Goal: Task Accomplishment & Management: Manage account settings

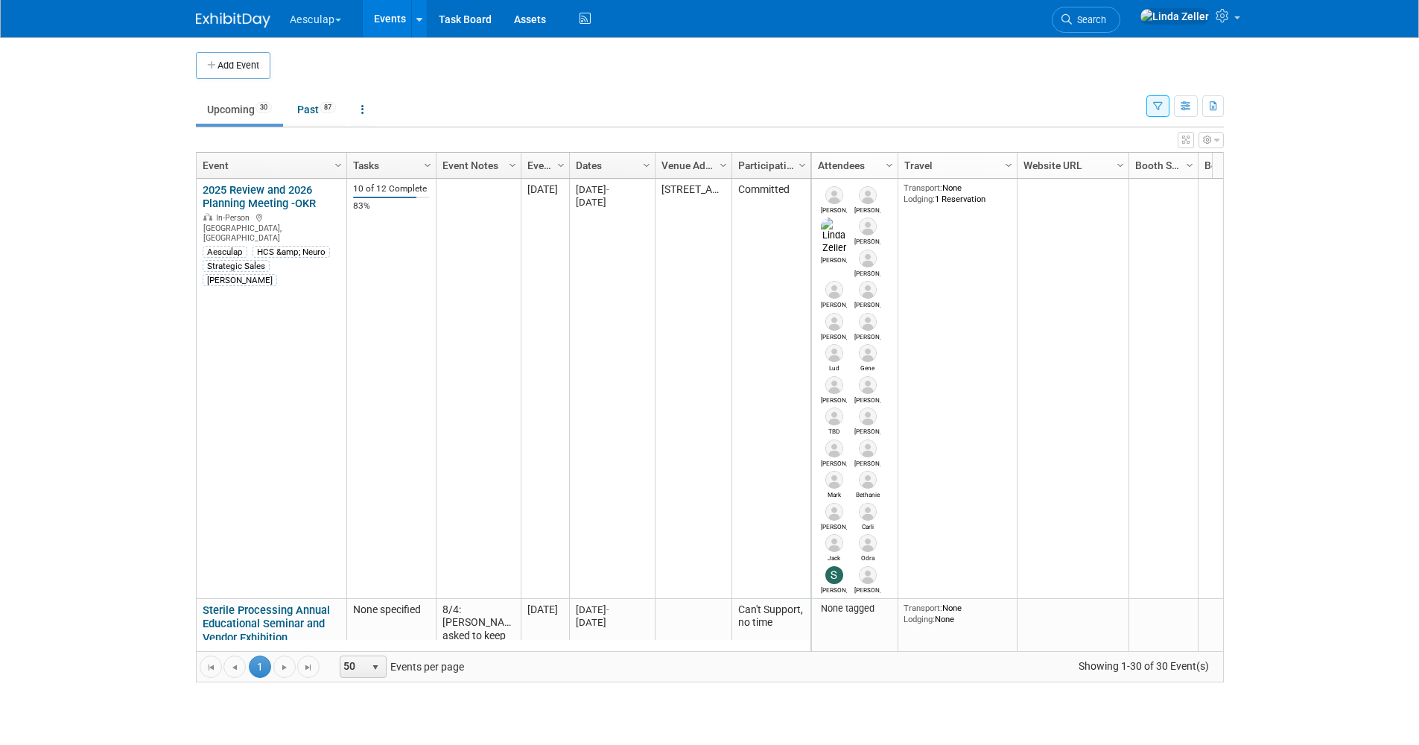
scroll to position [2706, 0]
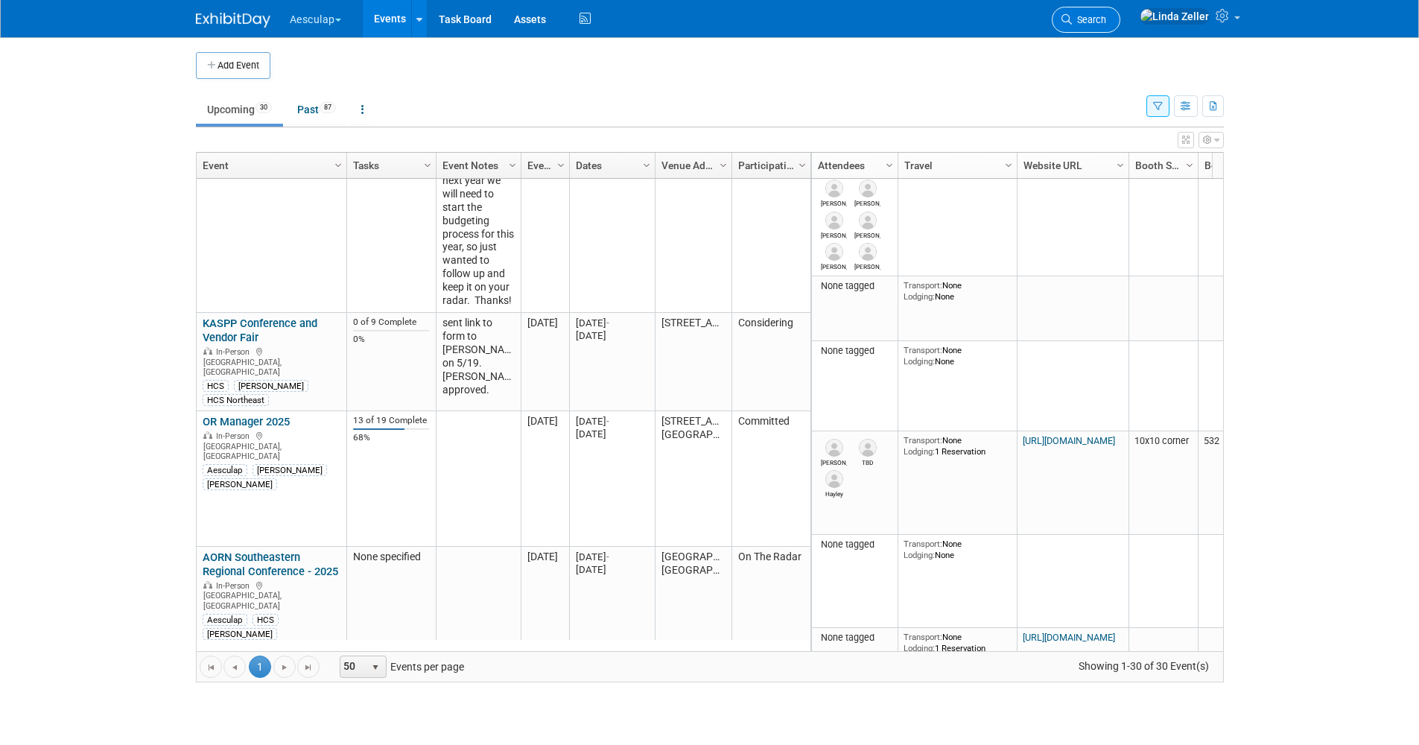
click at [1121, 13] on link "Search" at bounding box center [1086, 20] width 69 height 26
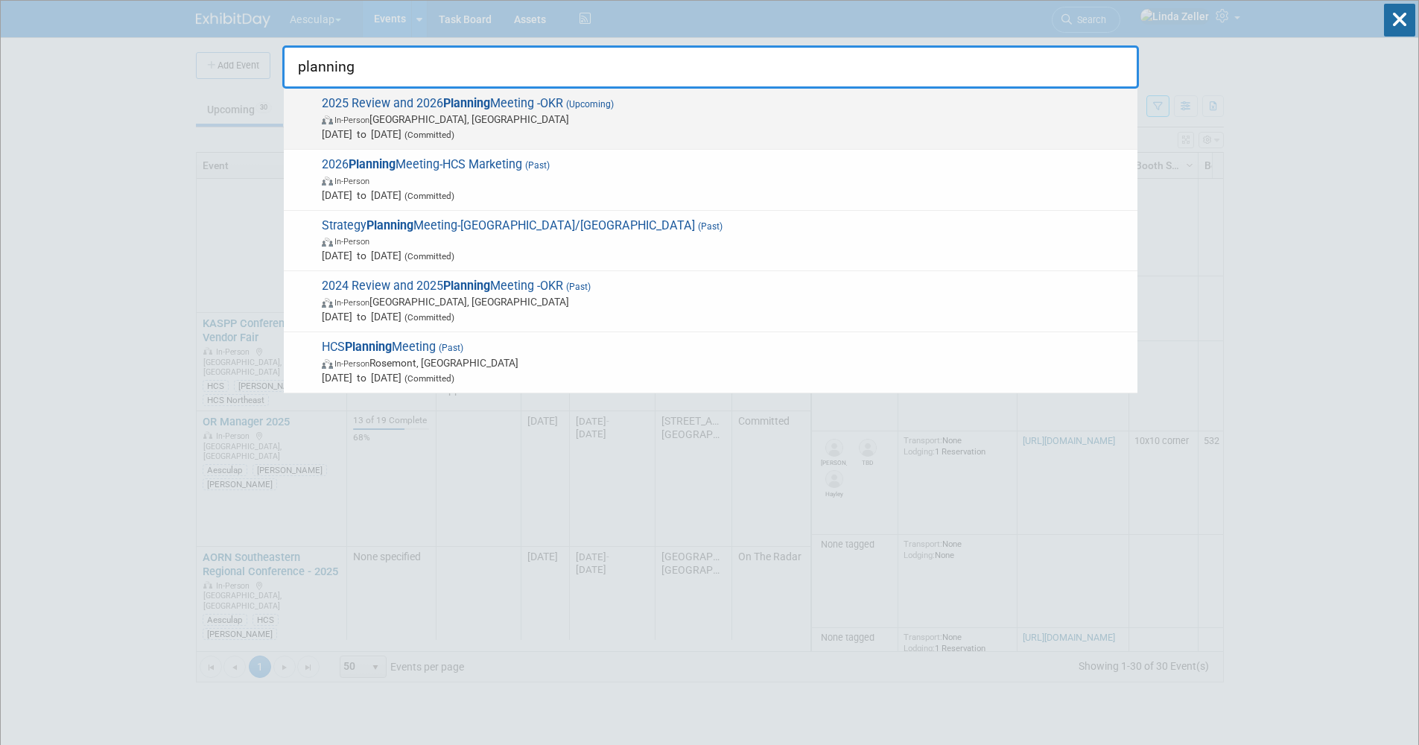
type input "planning"
click at [379, 113] on span "In-Person [GEOGRAPHIC_DATA], [GEOGRAPHIC_DATA]" at bounding box center [726, 119] width 808 height 15
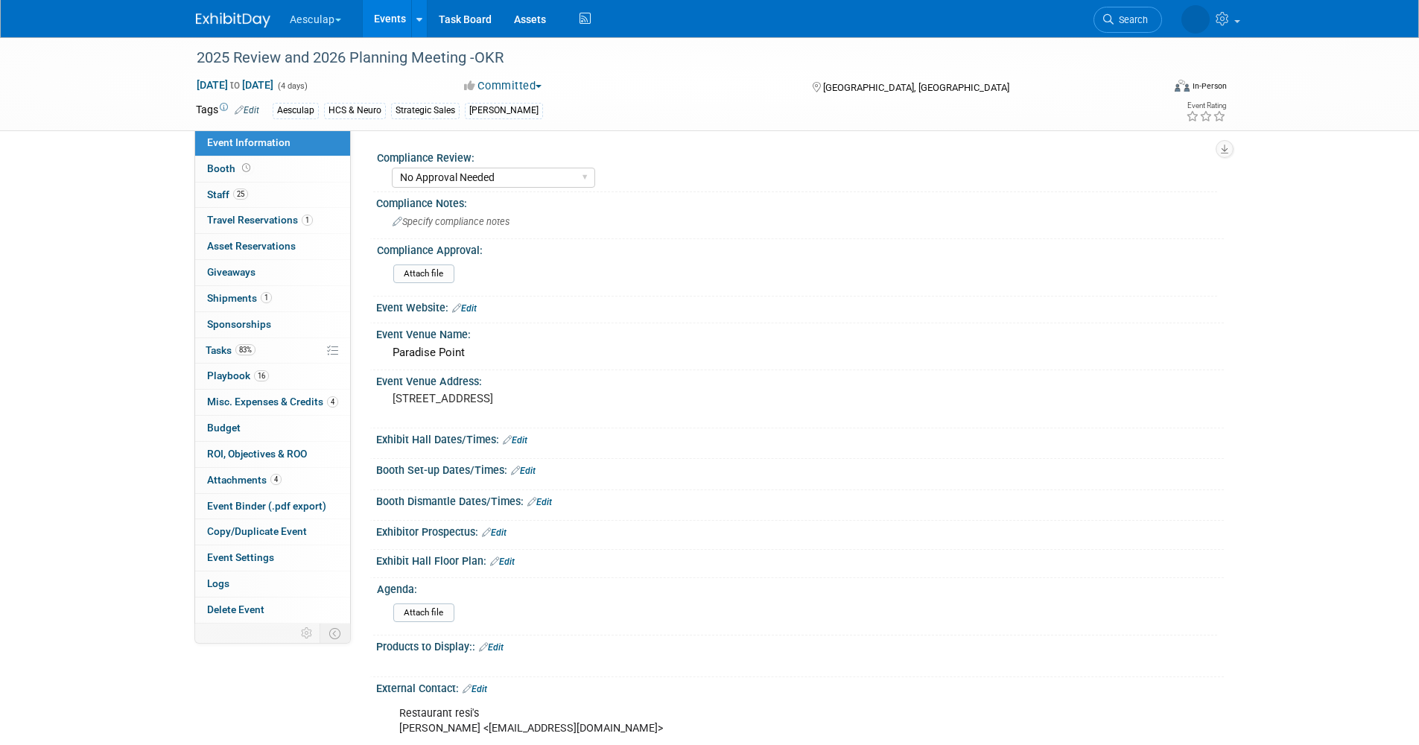
select select "No Approval Needed"
click at [217, 294] on span "Shipments 1" at bounding box center [239, 298] width 65 height 12
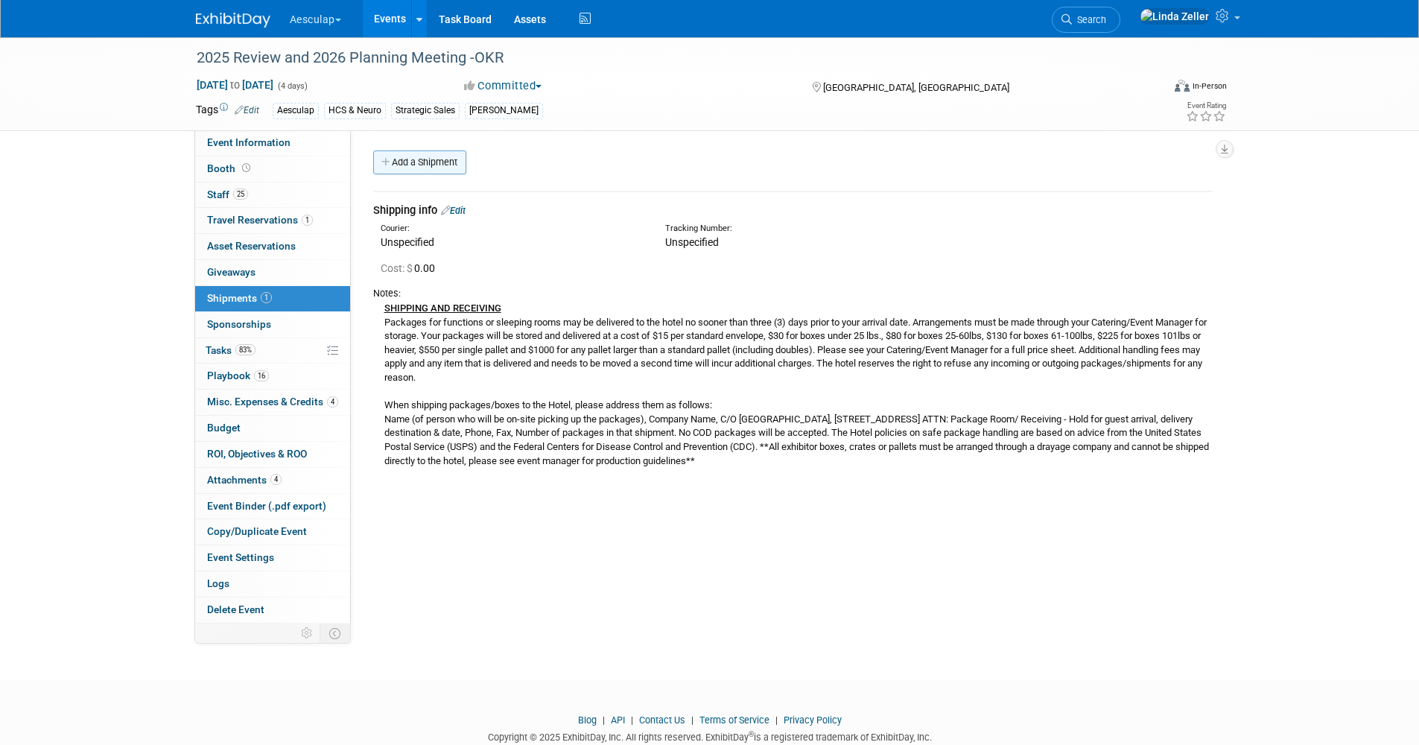
click at [437, 165] on link "Add a Shipment" at bounding box center [419, 163] width 93 height 24
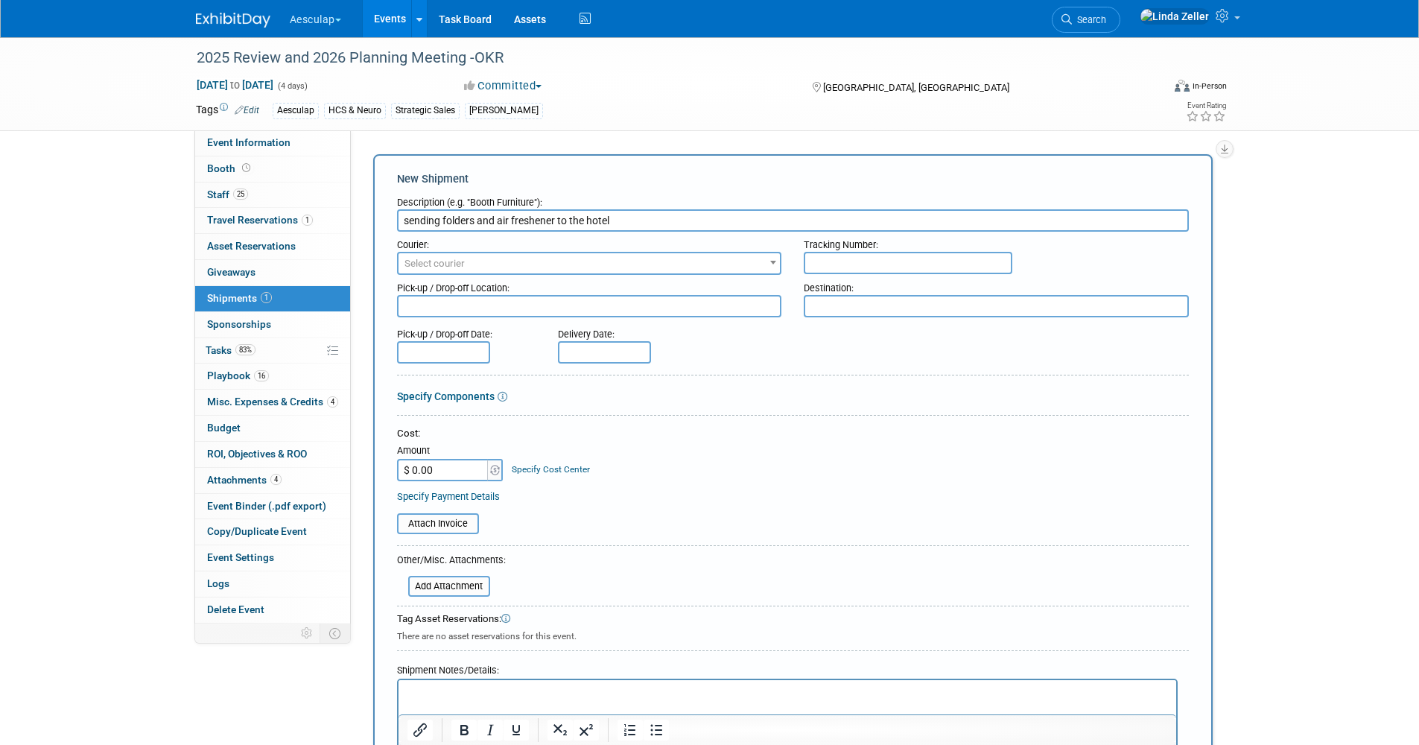
type input "sending folders and air freshener to the hotel"
click at [415, 260] on span "Select courier" at bounding box center [435, 263] width 60 height 11
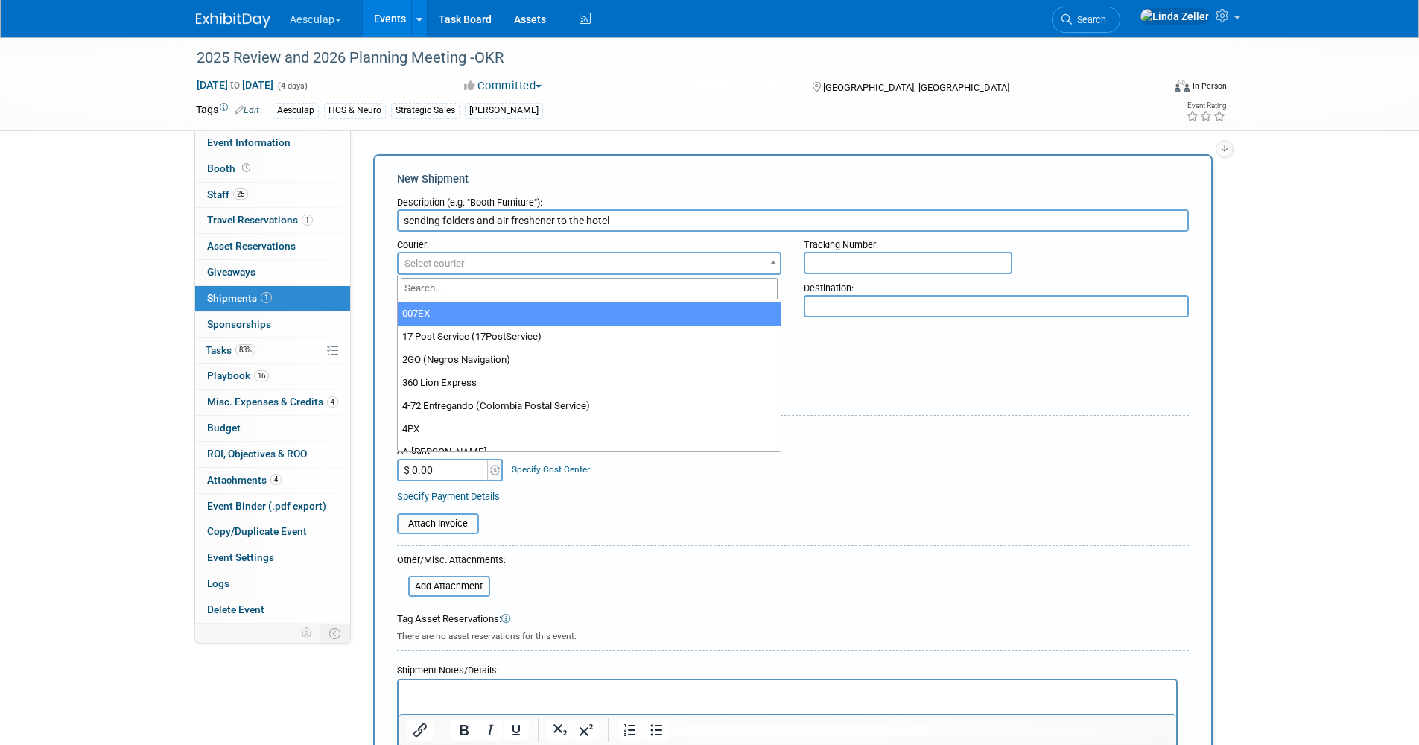
click at [415, 280] on input "search" at bounding box center [590, 289] width 378 height 22
type input "ups"
select select "508"
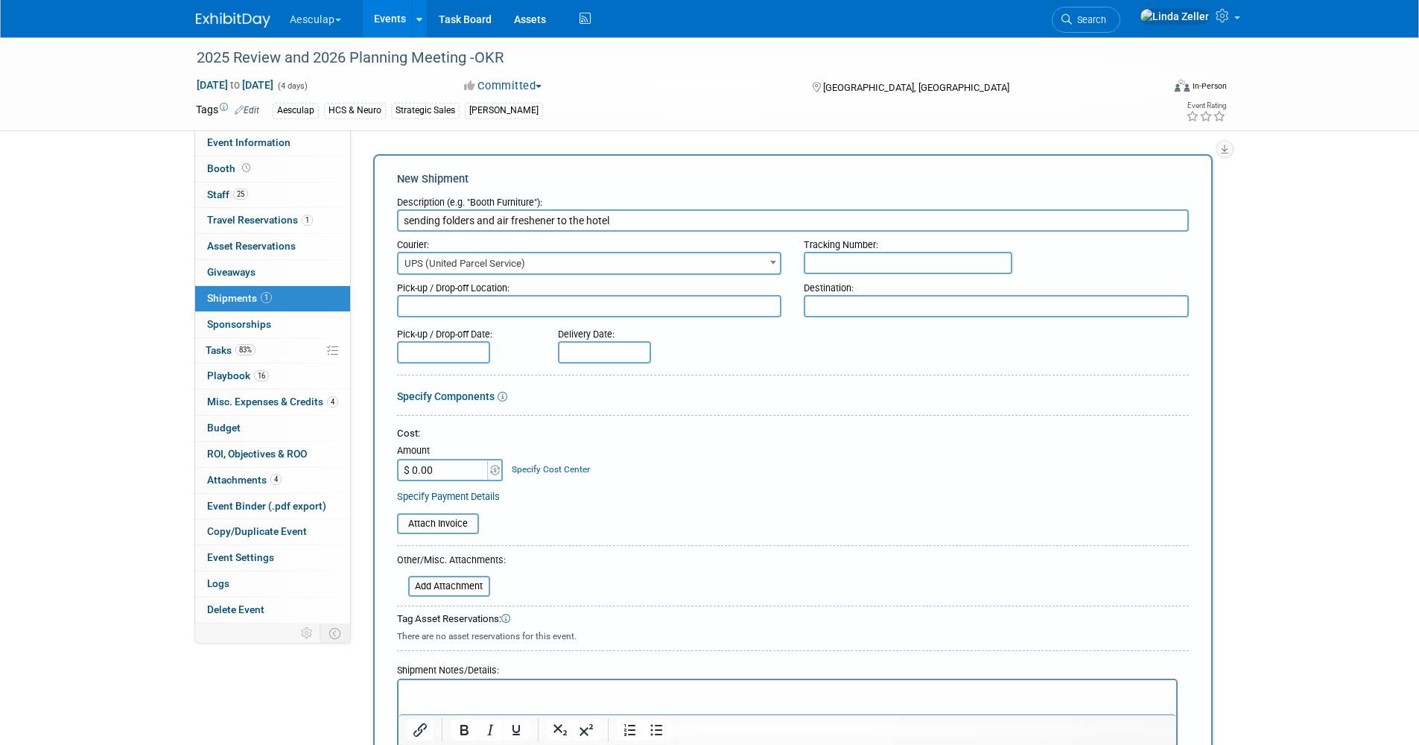
click at [876, 262] on input "text" at bounding box center [908, 263] width 209 height 22
type input "1ZA9T2700150120702"
click at [485, 302] on textarea at bounding box center [589, 306] width 385 height 22
type textarea "CV office"
click at [818, 308] on textarea at bounding box center [996, 306] width 385 height 22
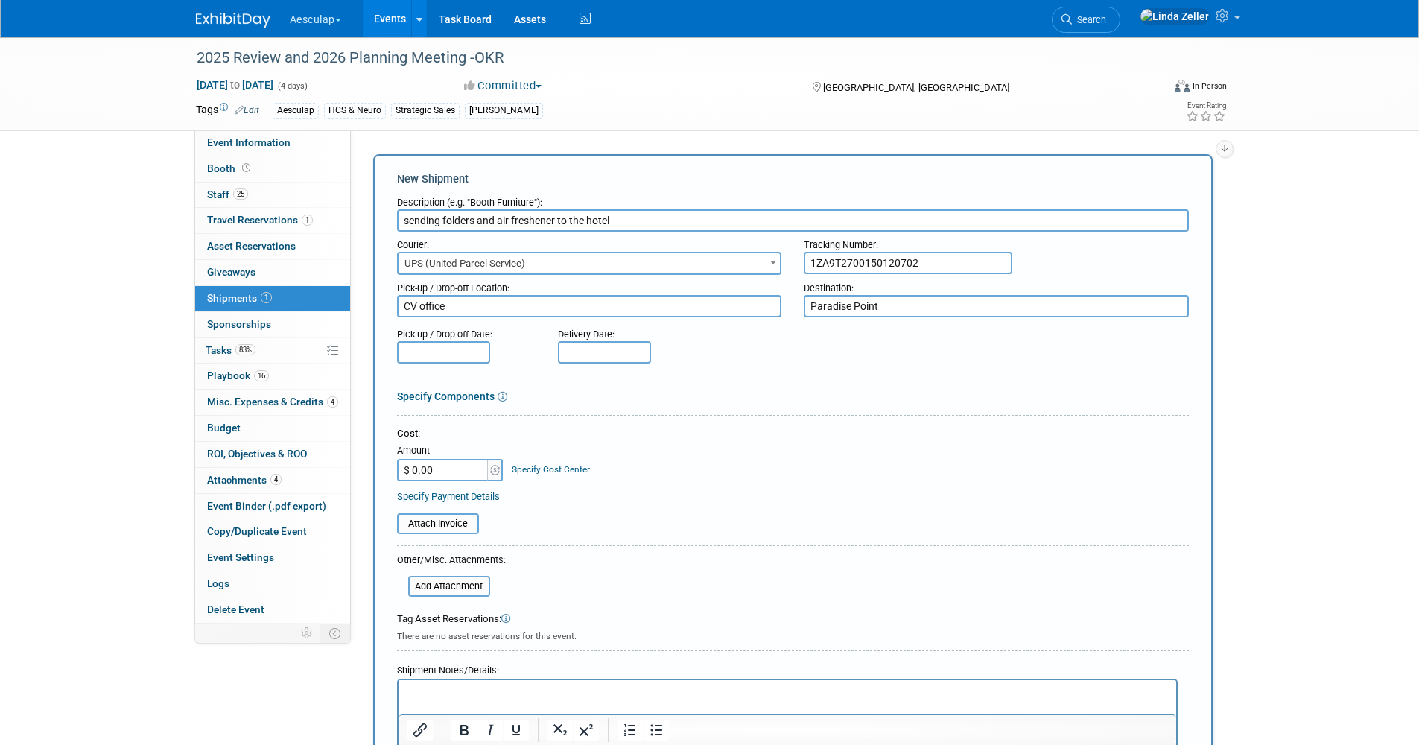
type textarea "Paradise Point"
click at [467, 351] on input "text" at bounding box center [443, 352] width 93 height 22
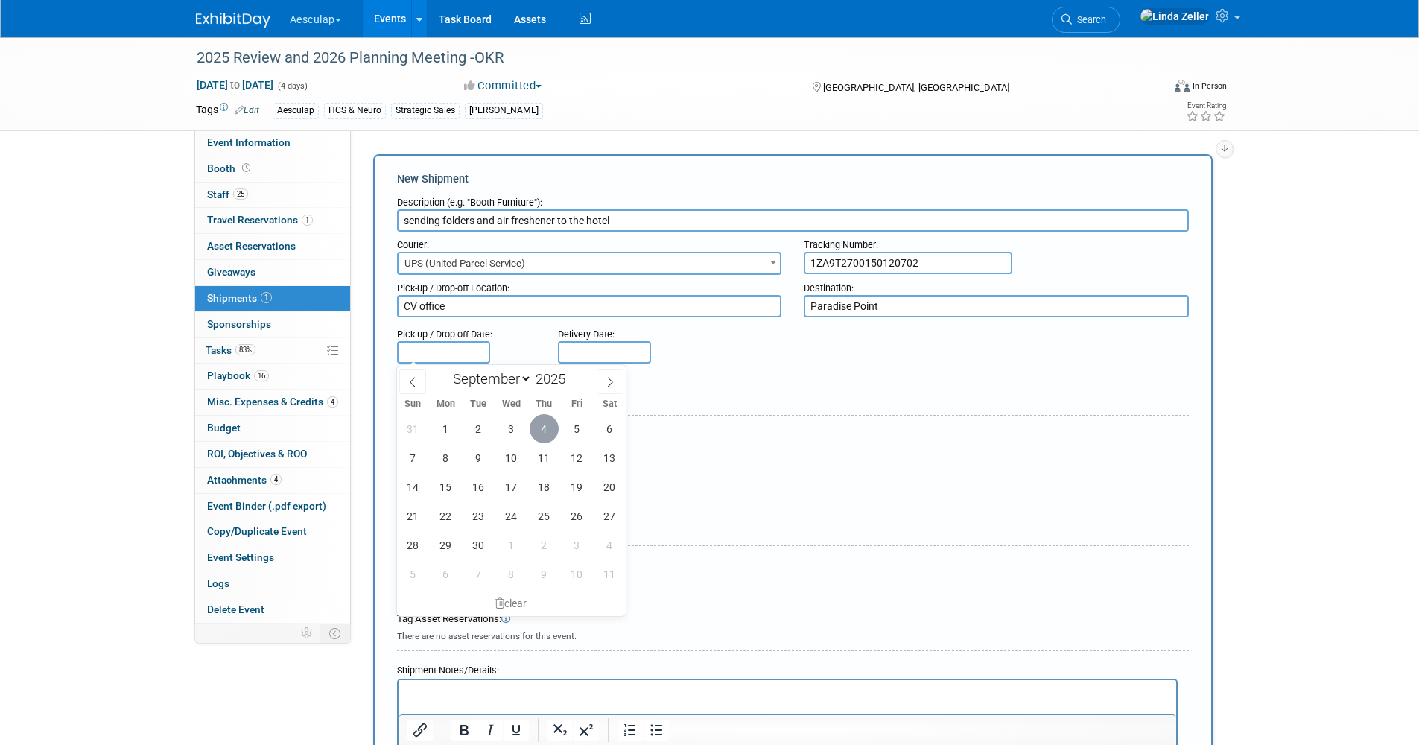
click at [545, 425] on span "4" at bounding box center [544, 428] width 29 height 29
type input "Sep 4, 2025"
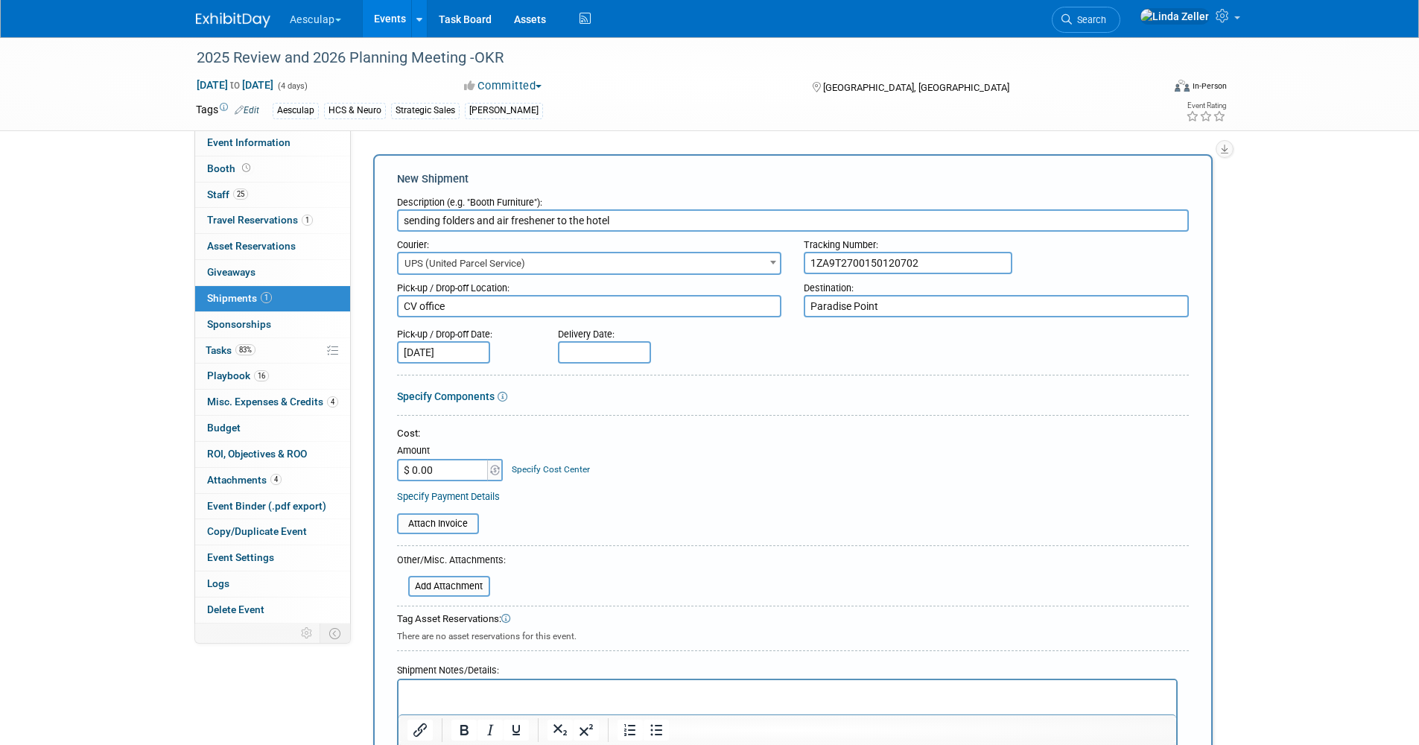
click at [579, 346] on input "text" at bounding box center [604, 352] width 93 height 22
click at [729, 428] on span "5" at bounding box center [738, 428] width 29 height 29
type input "Sep 5, 2025"
click at [448, 469] on input "$ 0.00" at bounding box center [443, 470] width 93 height 22
type input "$ 25.39"
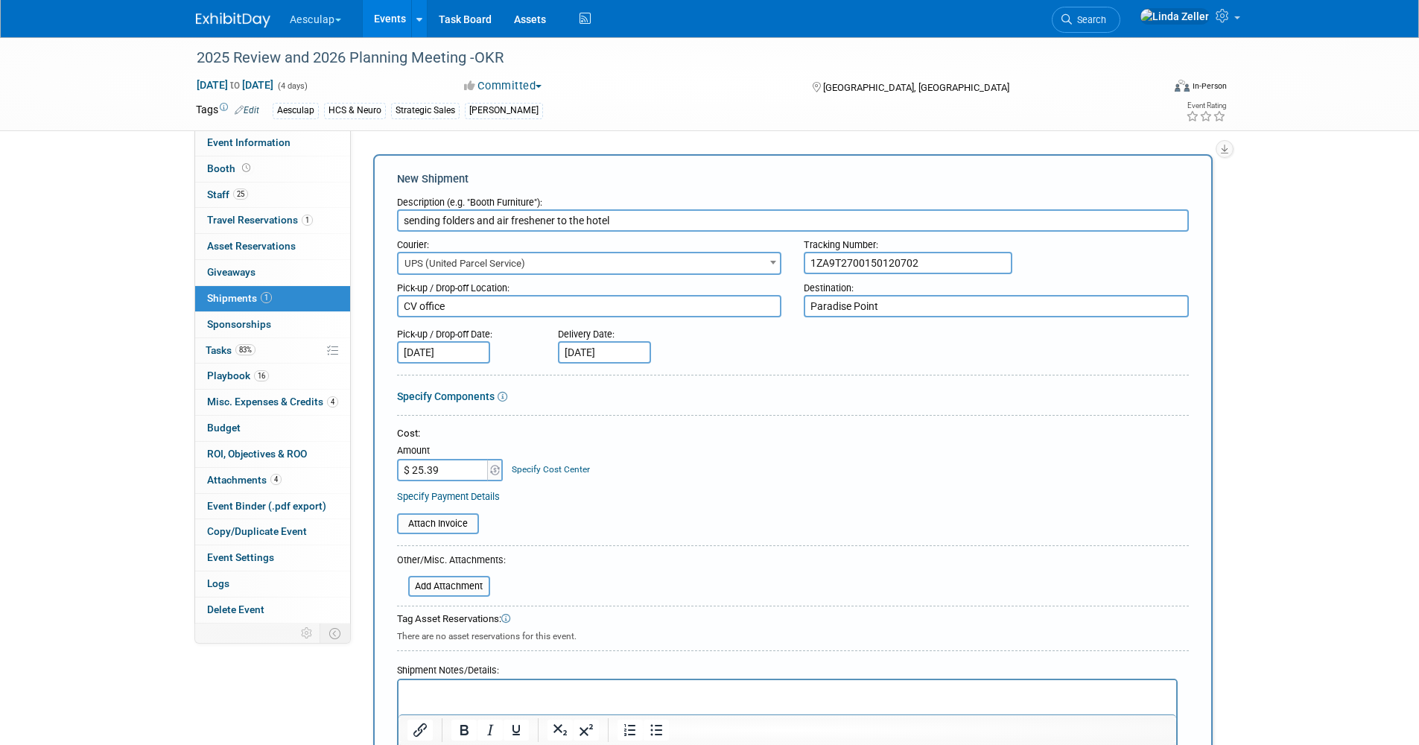
click at [562, 467] on link "Specify Cost Center" at bounding box center [551, 469] width 78 height 10
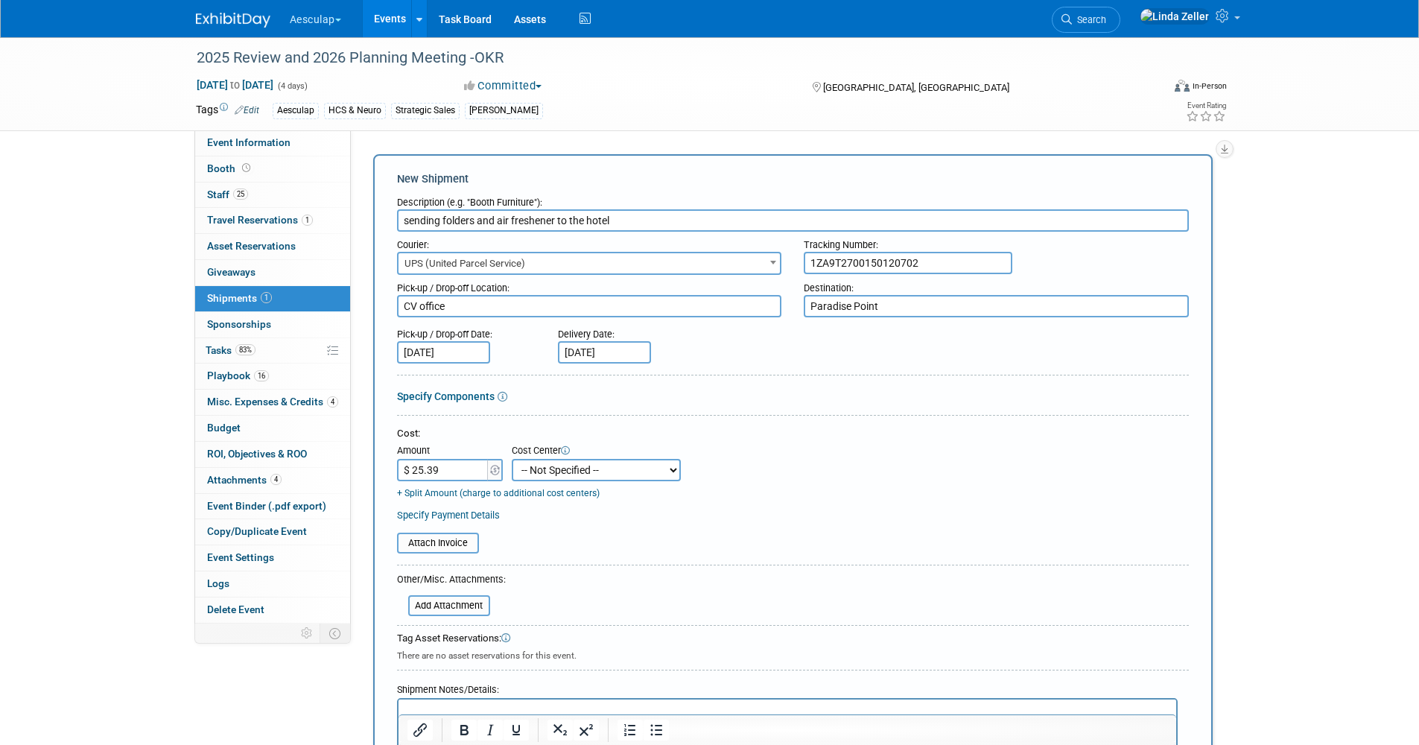
click at [562, 467] on select "-- Not Specified -- AAG B2B: 102736100 AIS - Ortho AIS -Spine Atlantic Neuro Bo…" at bounding box center [596, 470] width 169 height 22
click at [735, 462] on div "Cost: Amount $ 25.39 Specify Cost Center Cost Center -- Not Specified -- AAG B2…" at bounding box center [793, 463] width 792 height 73
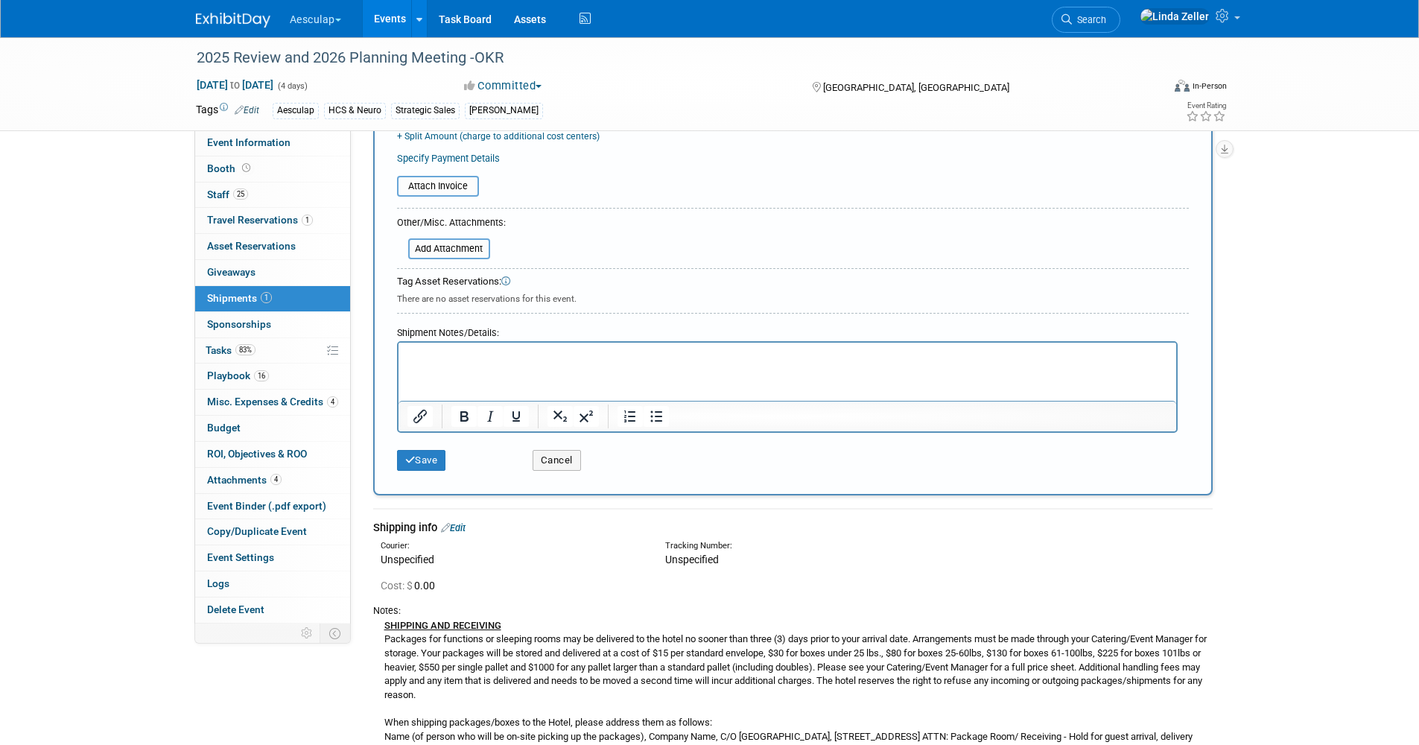
scroll to position [447, 0]
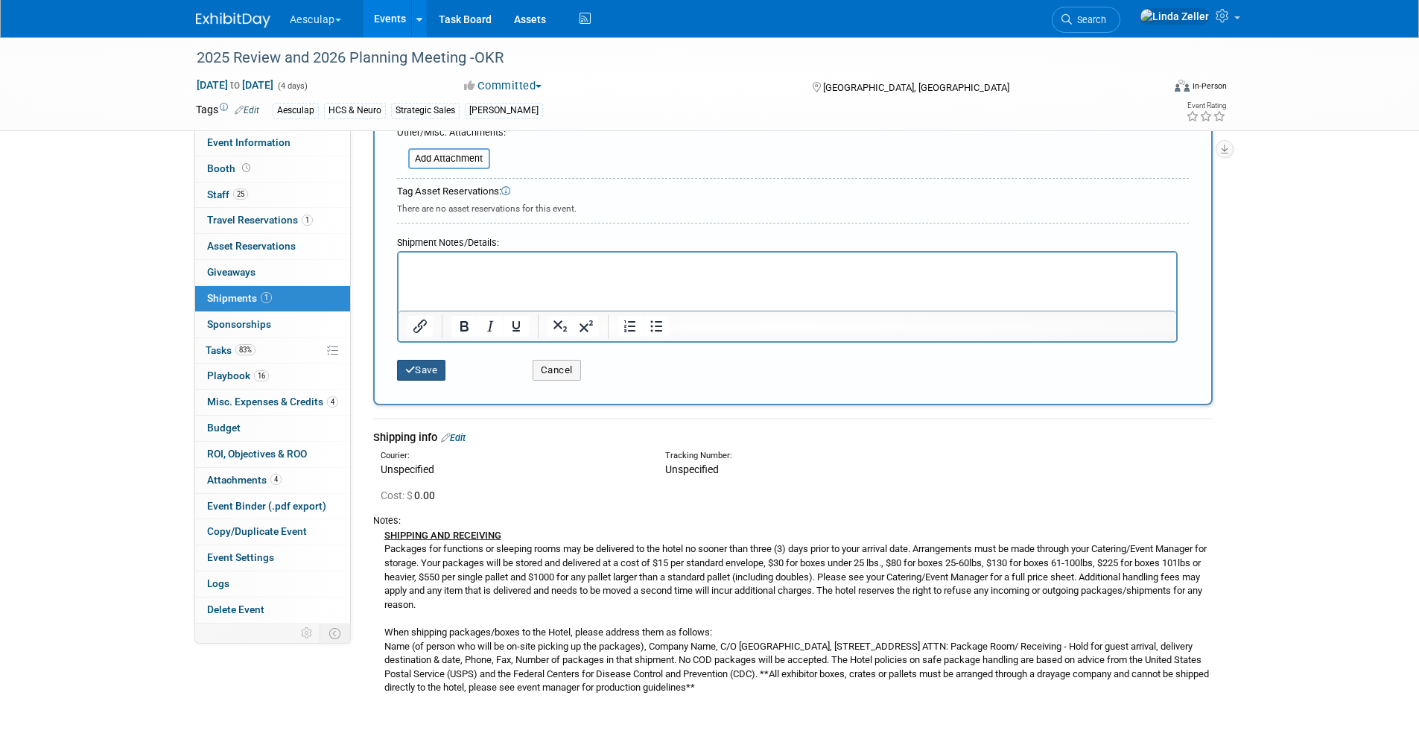
click at [414, 367] on icon "submit" at bounding box center [410, 370] width 10 height 10
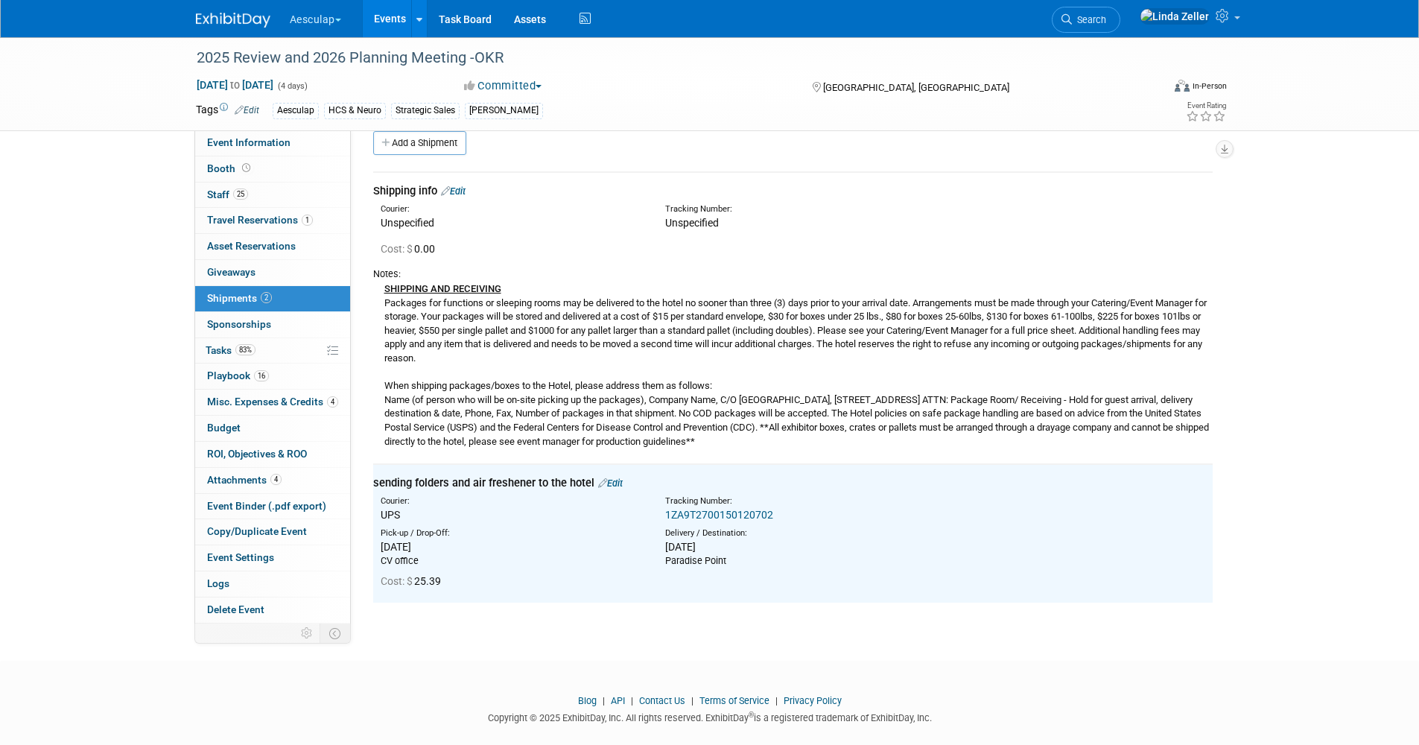
scroll to position [0, 0]
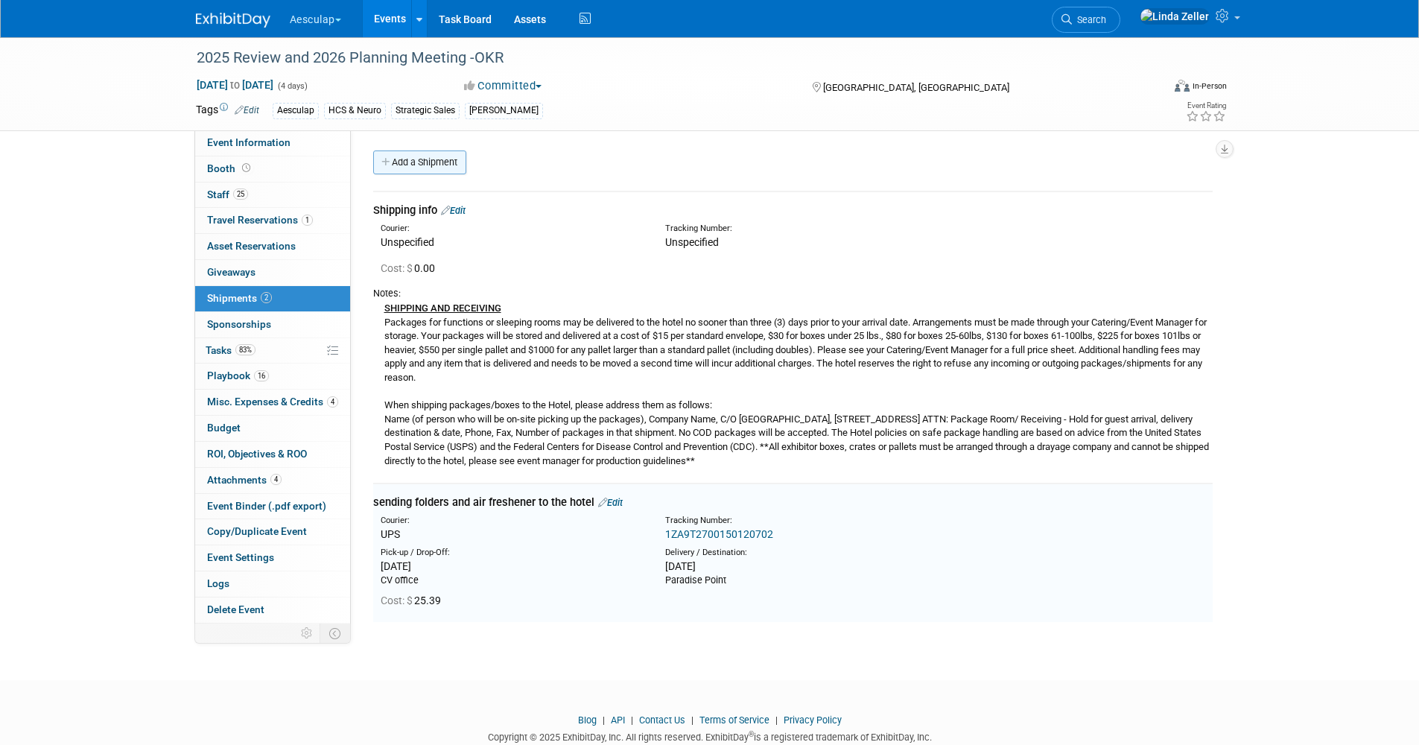
click at [405, 159] on link "Add a Shipment" at bounding box center [419, 163] width 93 height 24
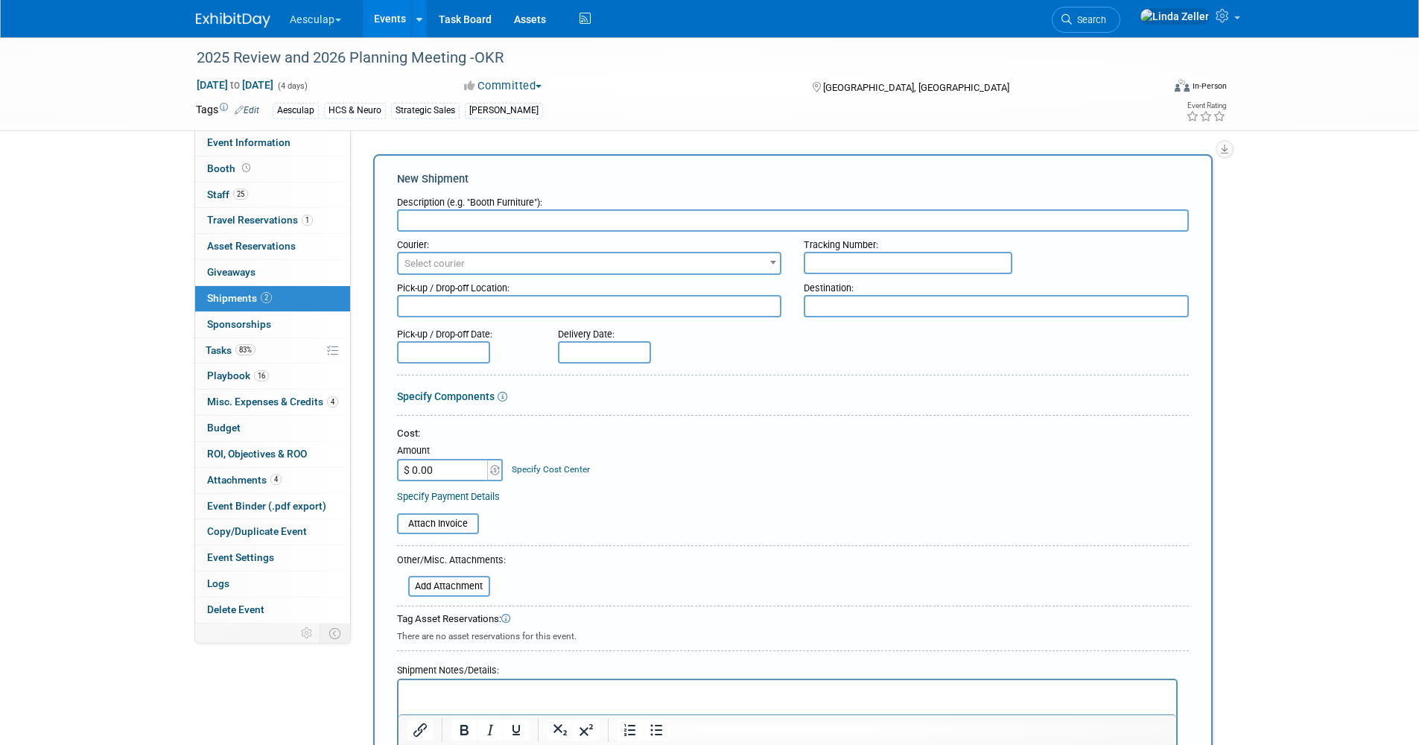
click at [417, 220] on input "text" at bounding box center [793, 220] width 792 height 22
click at [823, 264] on input "text" at bounding box center [908, 263] width 209 height 22
type input "1Z"
drag, startPoint x: 832, startPoint y: 256, endPoint x: 797, endPoint y: 255, distance: 35.0
click at [797, 255] on div "Tracking Number: 1Z" at bounding box center [997, 253] width 408 height 42
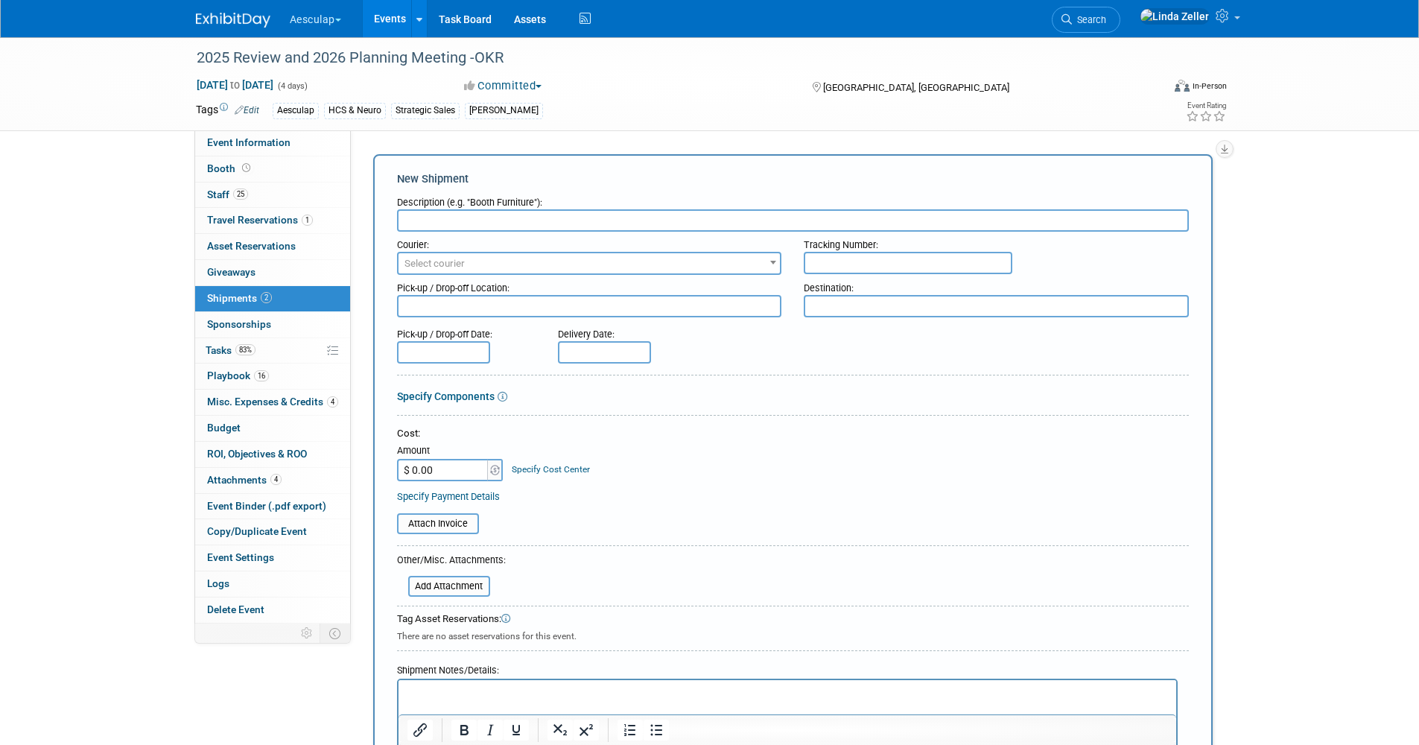
paste input "1Z4460R31244400015 and 1Z4460R31244401327"
type input "1Z4460R31244400015 and 1Z4460R31244401327"
click at [443, 220] on input "text" at bounding box center [793, 220] width 792 height 22
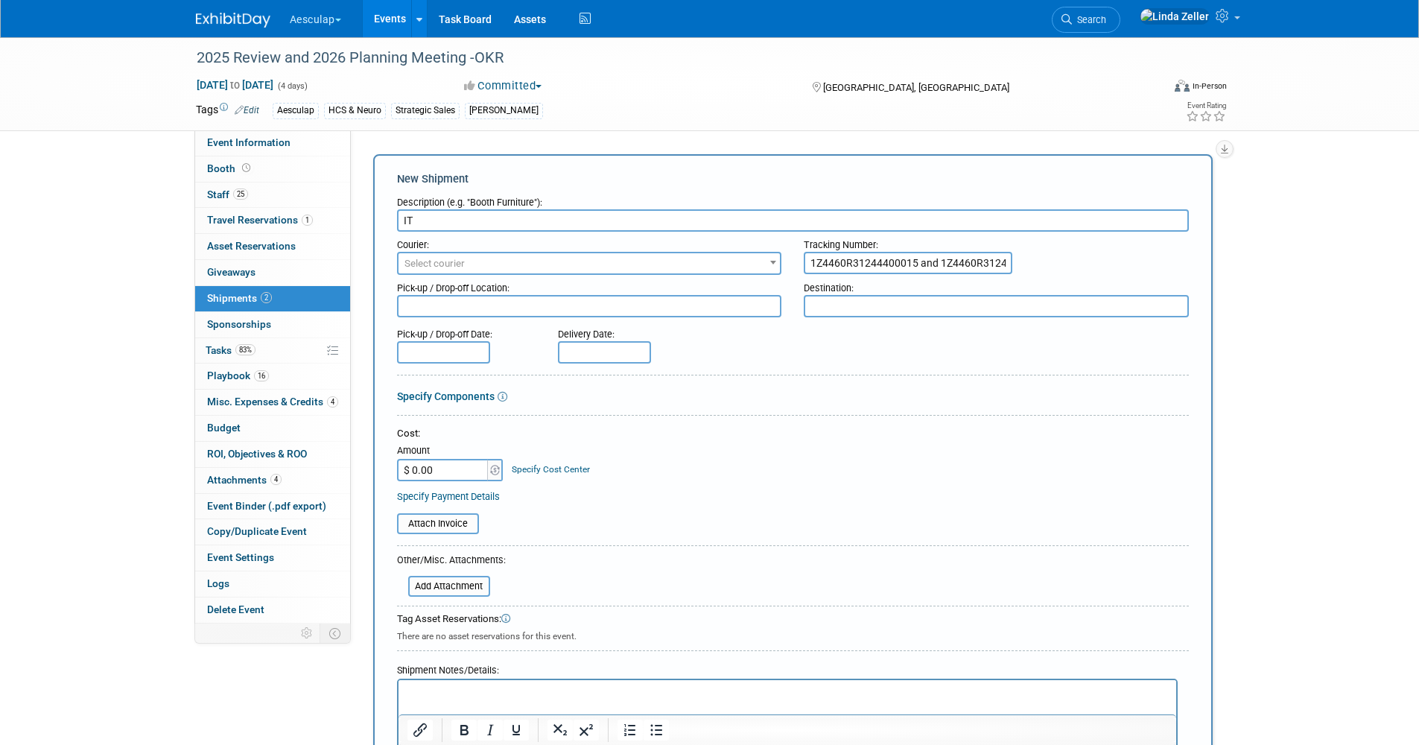
type input "I"
type input "Water bottles Justin sent"
click at [436, 262] on span "Select courier" at bounding box center [435, 263] width 60 height 11
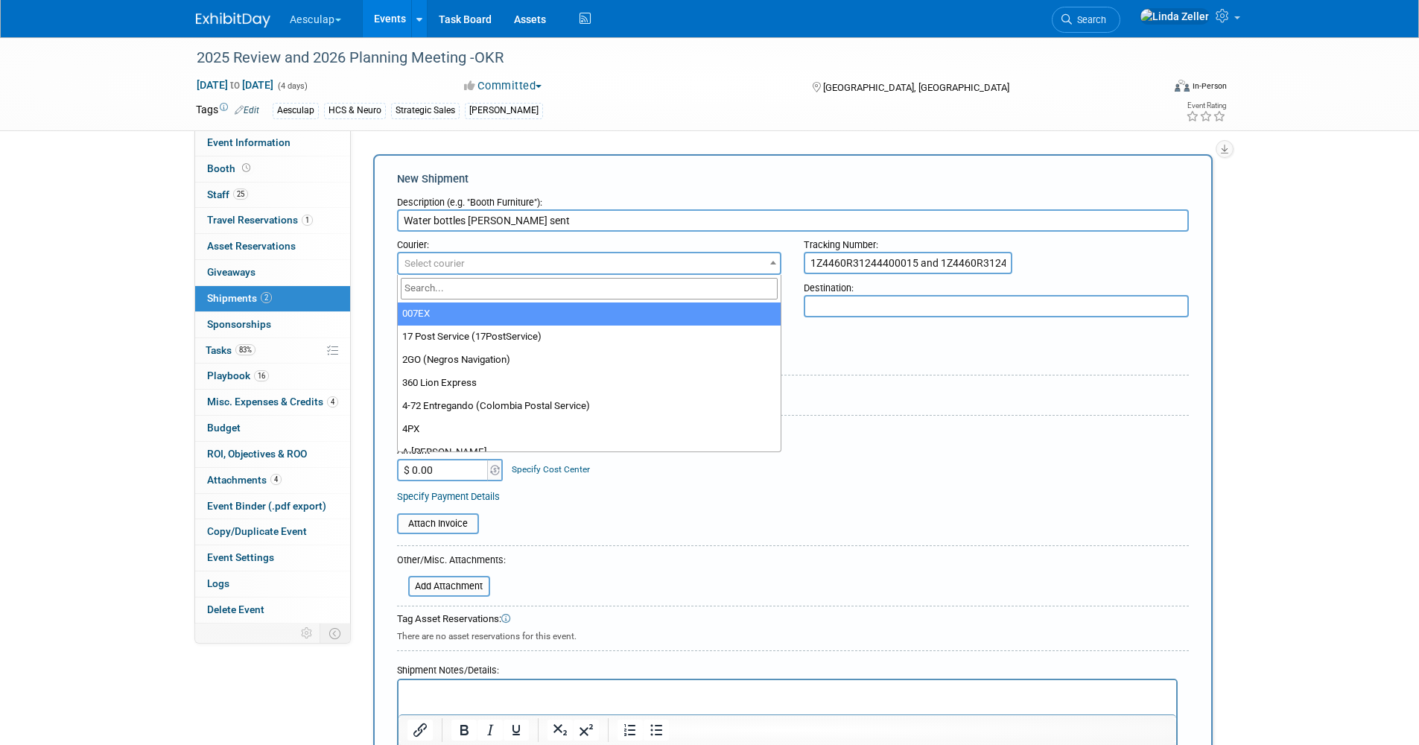
click at [870, 347] on div "Pick-up / Drop-off Date: Delivery Date:" at bounding box center [793, 342] width 814 height 42
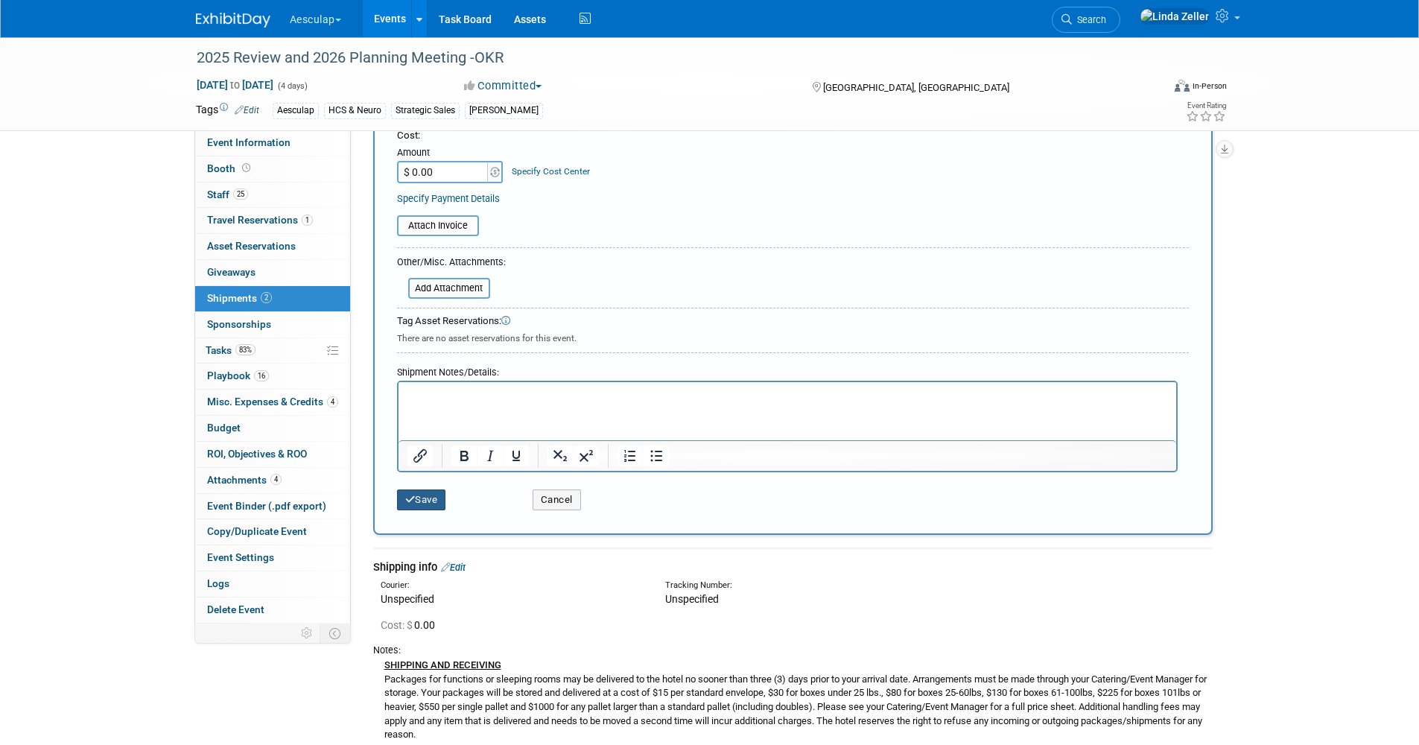
click at [408, 496] on icon "submit" at bounding box center [410, 500] width 10 height 10
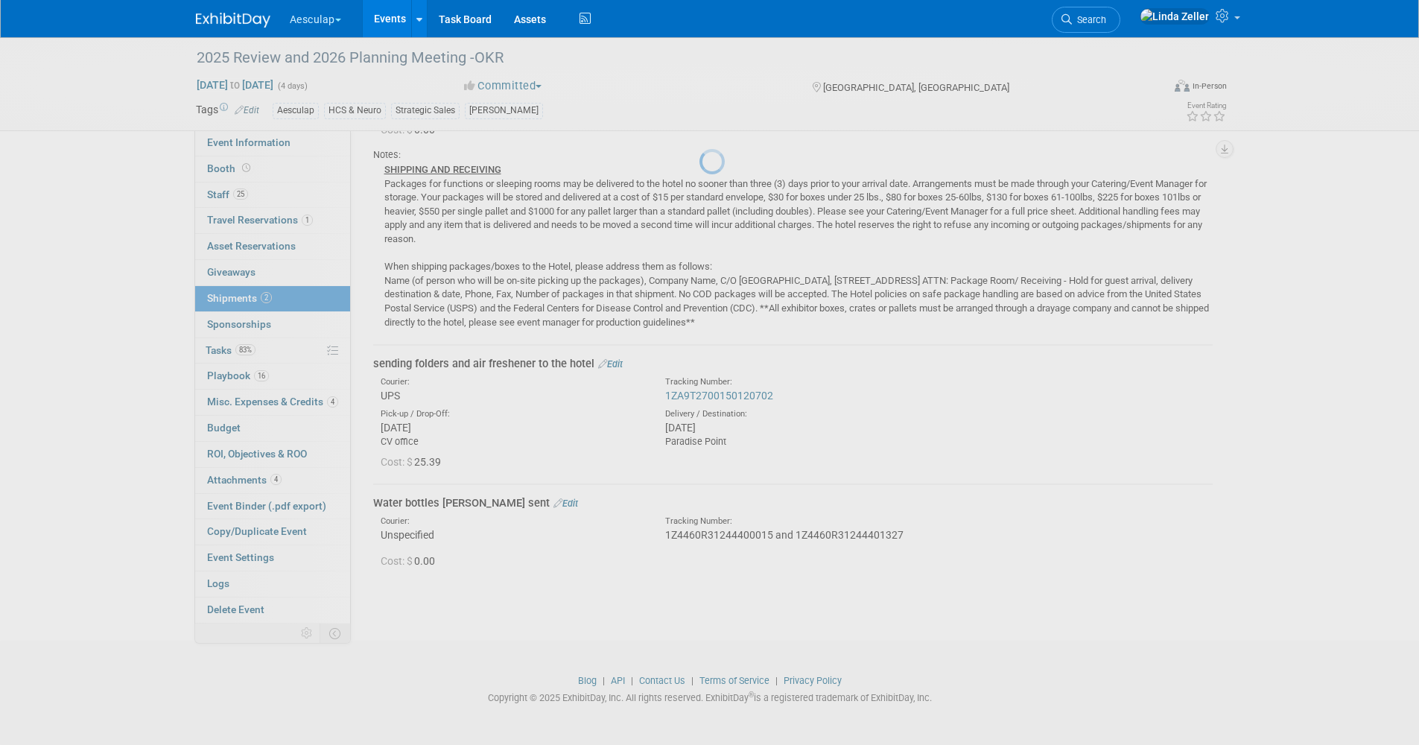
scroll to position [139, 0]
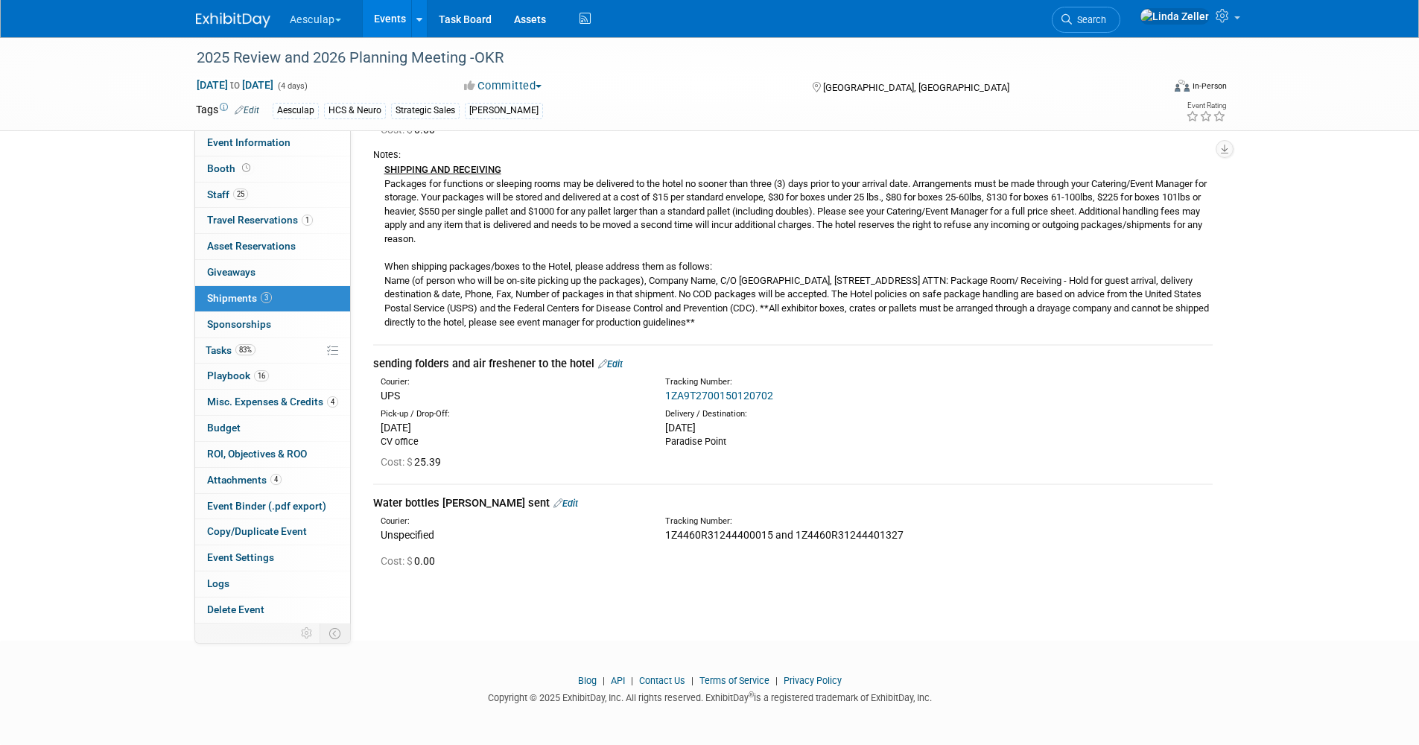
click at [1107, 19] on span "Search" at bounding box center [1089, 19] width 34 height 11
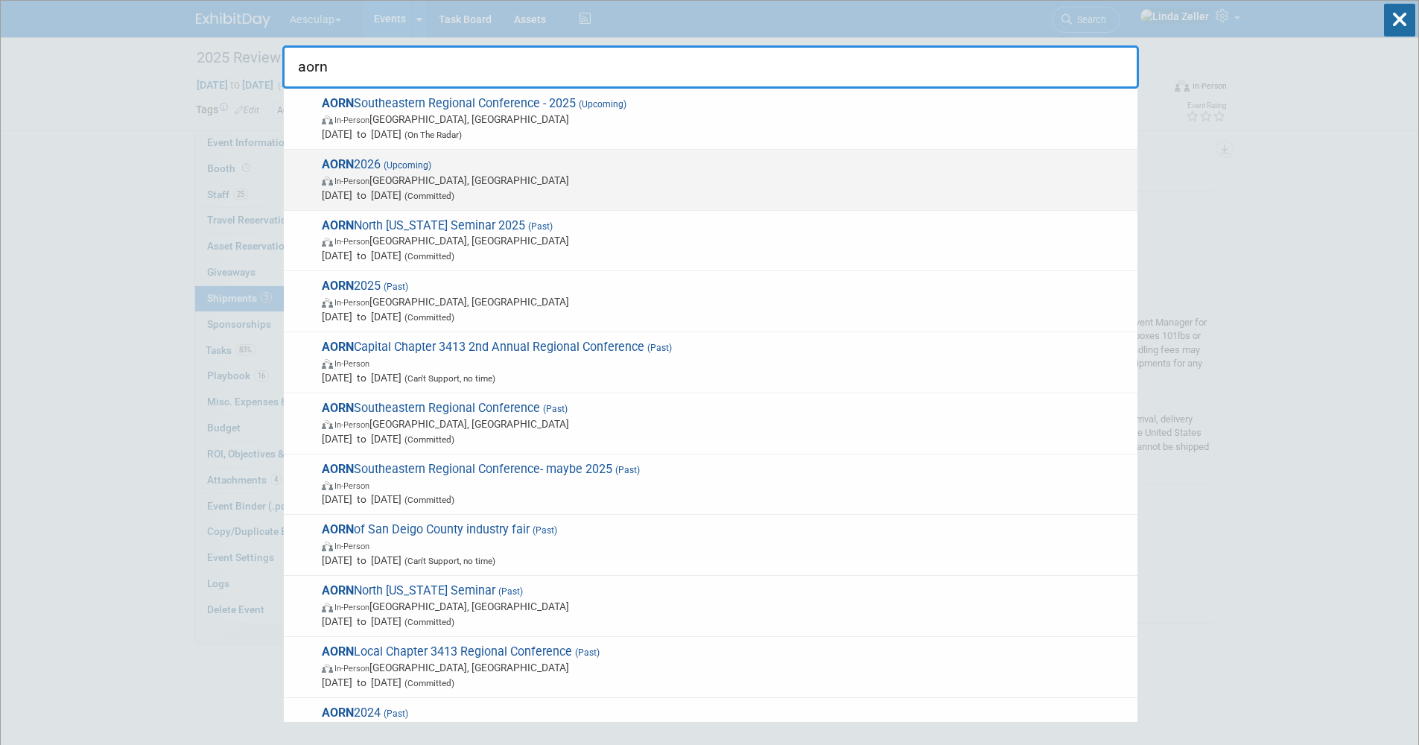
type input "aorn"
click at [365, 167] on span "AORN 2026 (Upcoming) In-Person New Orleans, LA Apr 12, 2026 to Apr 14, 2026 (Co…" at bounding box center [723, 179] width 813 height 45
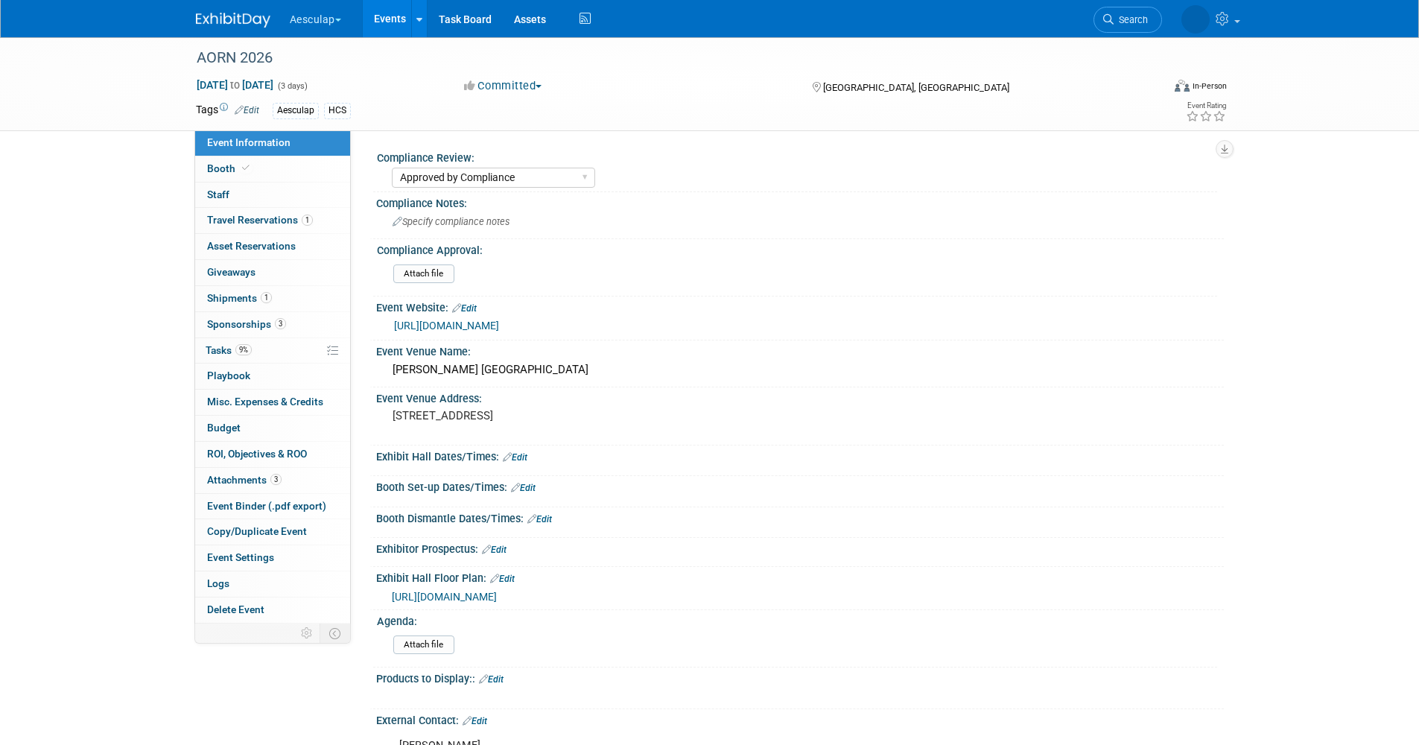
select select "Approved by Compliance"
select select "HCS"
click at [274, 81] on span "Apr 12, 2026 to Apr 14, 2026" at bounding box center [235, 84] width 78 height 13
select select "3"
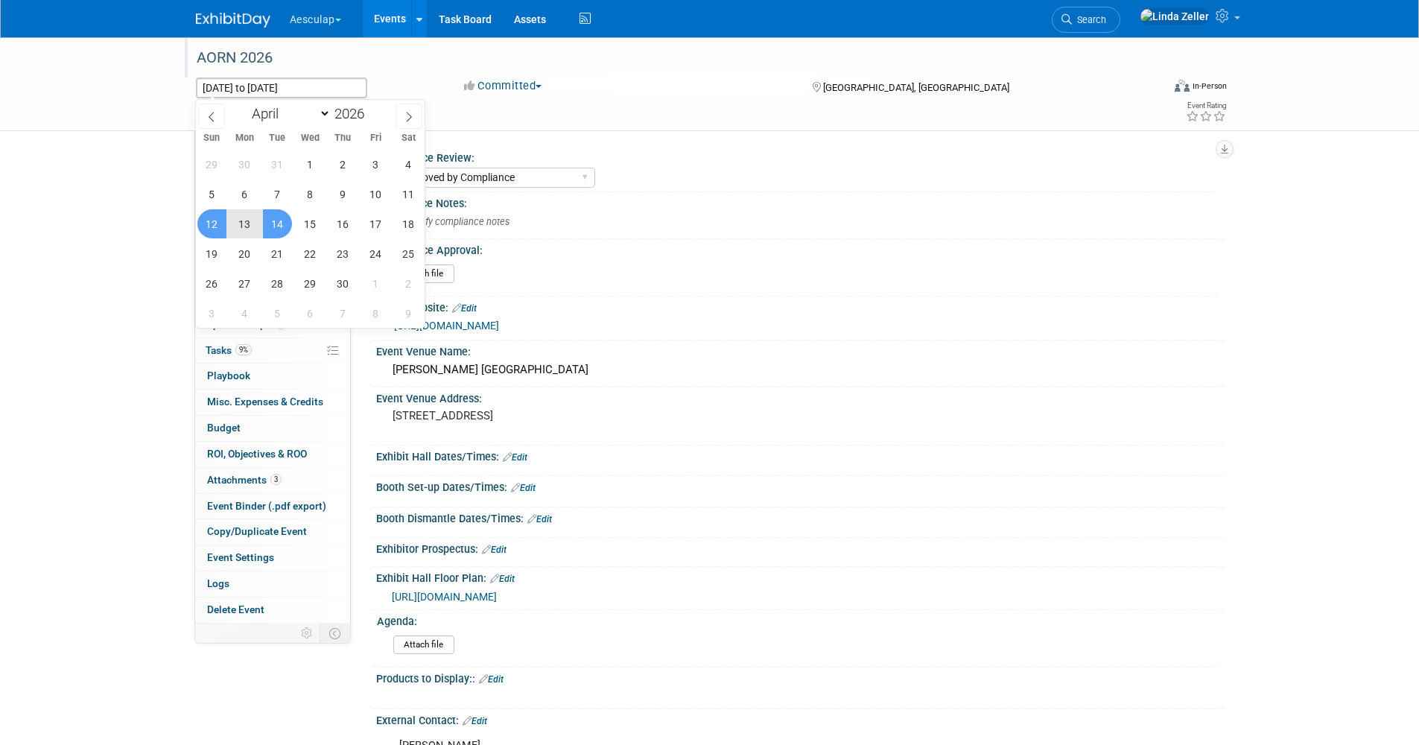
click at [402, 59] on div "AORN 2026" at bounding box center [666, 58] width 949 height 27
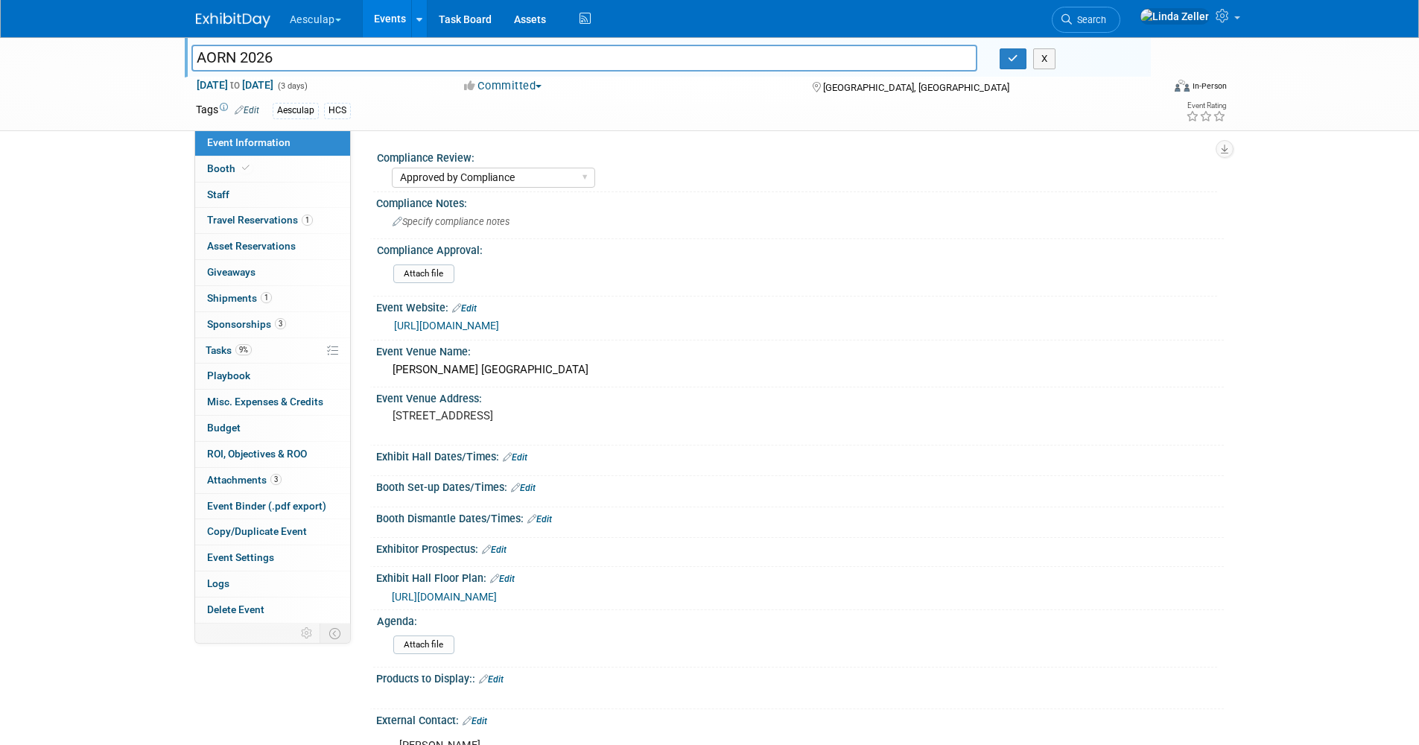
click at [1107, 22] on span "Search" at bounding box center [1089, 19] width 34 height 11
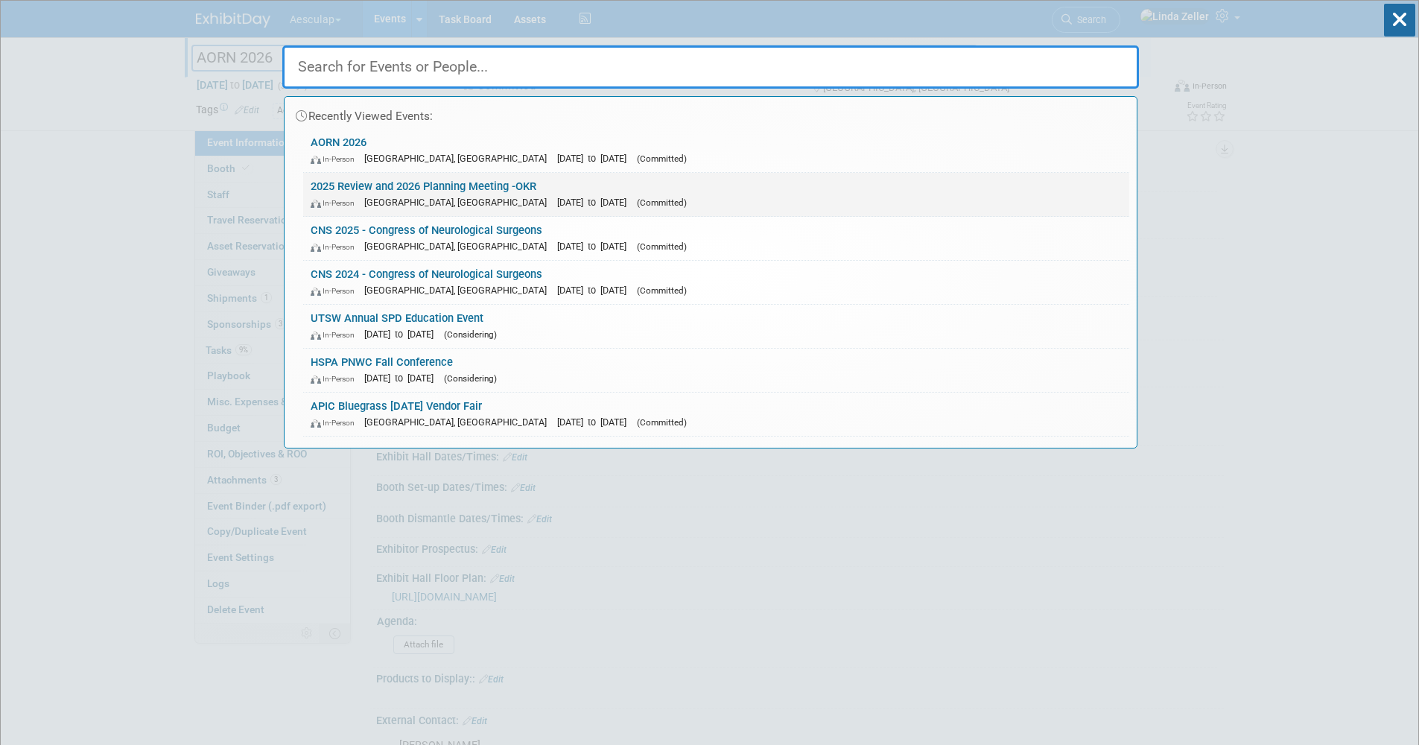
click at [395, 188] on link "2025 Review and 2026 Planning Meeting -OKR In-Person San Diego, CA Sep 8, 2025 …" at bounding box center [716, 194] width 826 height 43
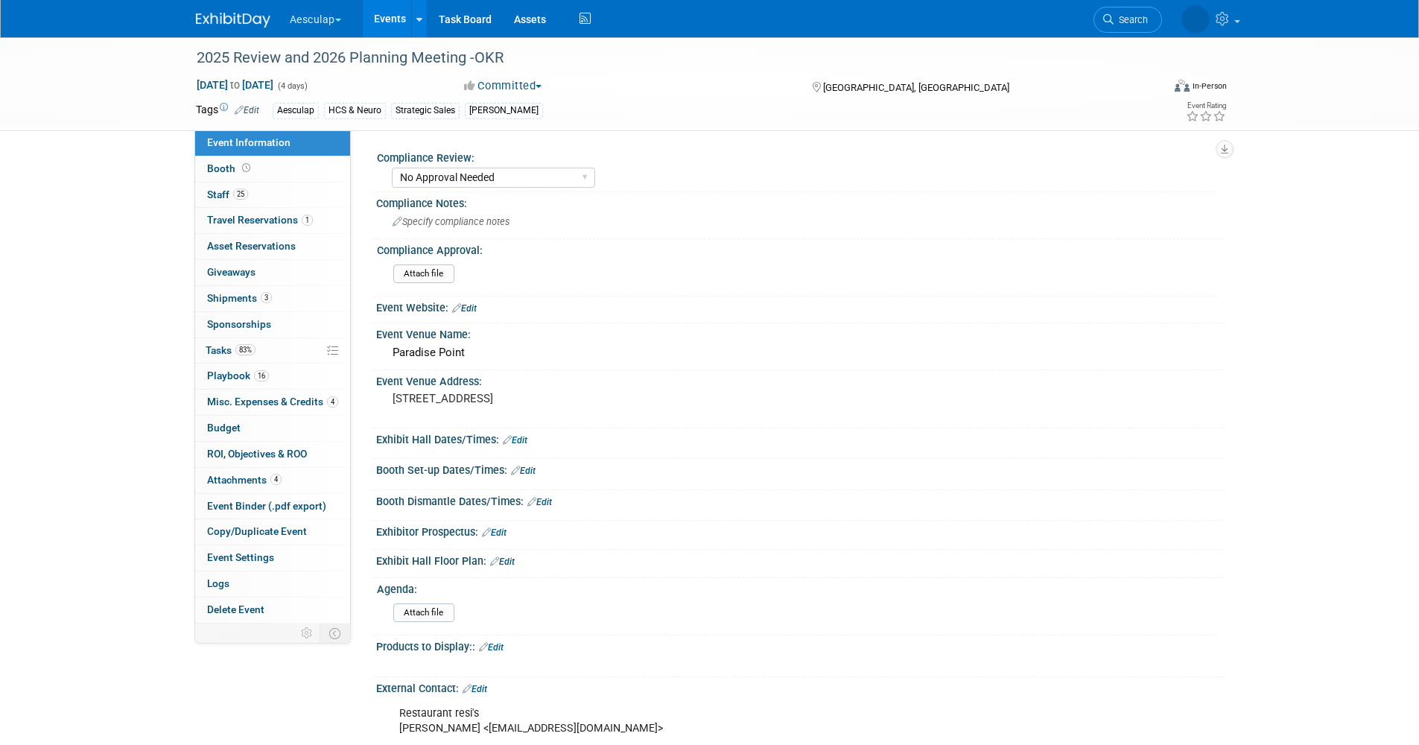
select select "No Approval Needed"
click at [219, 298] on span "Shipments 3" at bounding box center [239, 298] width 65 height 12
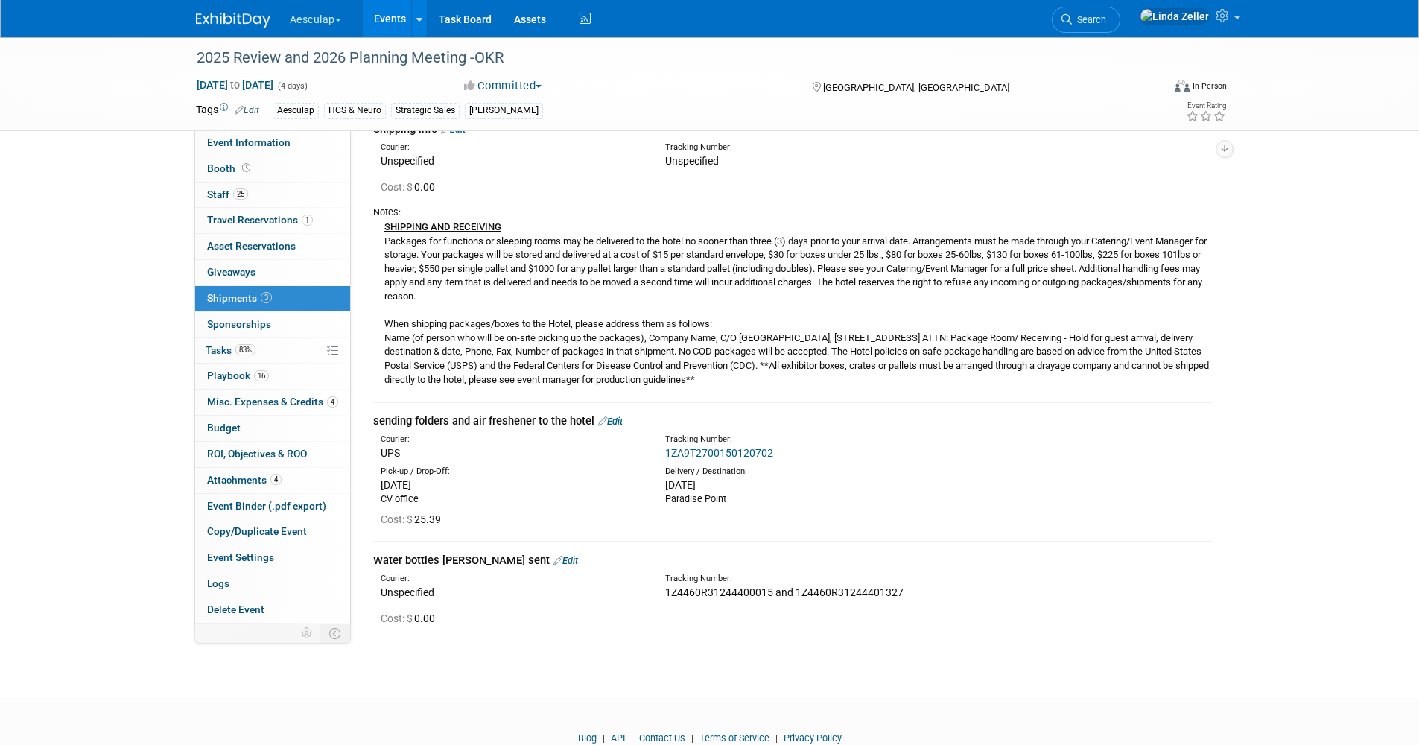
scroll to position [139, 0]
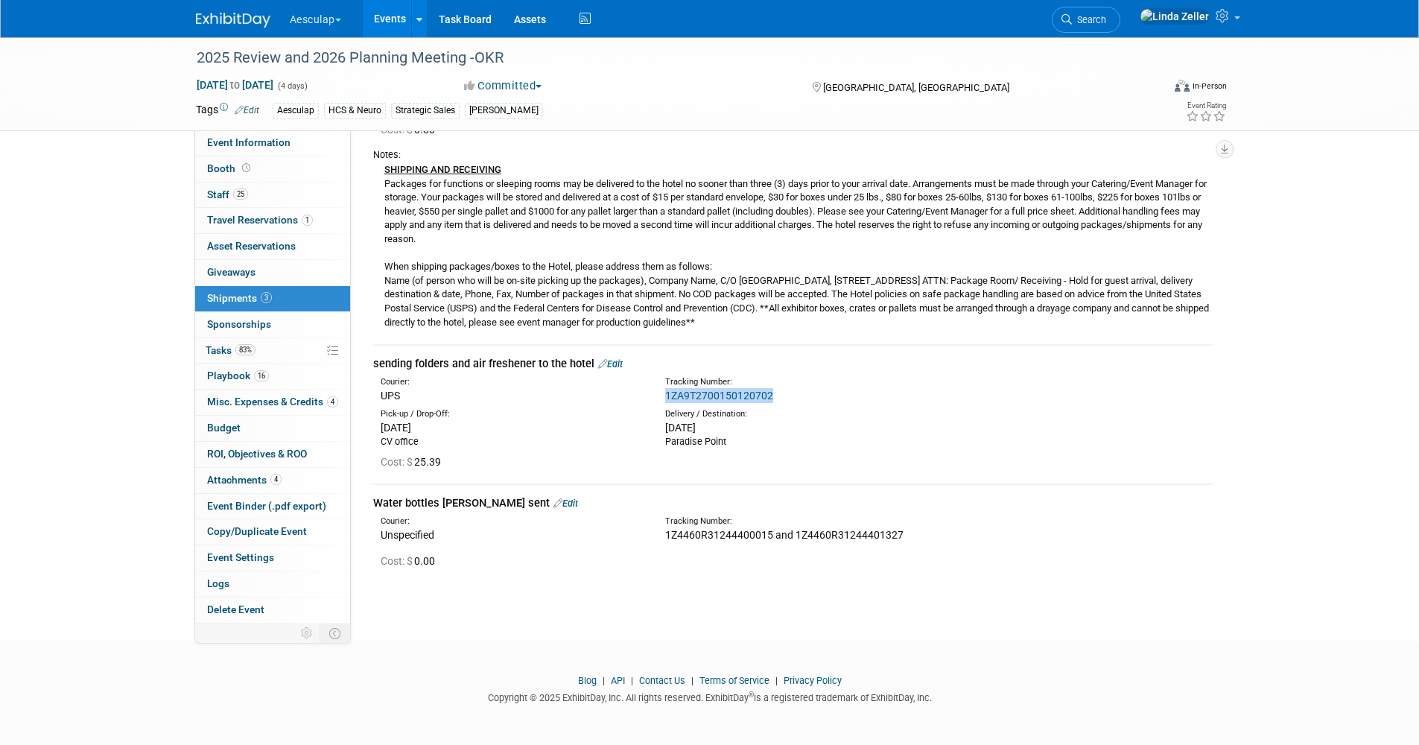
drag, startPoint x: 793, startPoint y: 398, endPoint x: 668, endPoint y: 401, distance: 125.2
click at [668, 401] on div "1ZA9T2700150120702" at bounding box center [832, 395] width 334 height 15
copy link "1ZA9T2700150120702"
click at [252, 300] on span "Shipments 3" at bounding box center [239, 298] width 65 height 12
drag, startPoint x: 376, startPoint y: 502, endPoint x: 902, endPoint y: 531, distance: 527.6
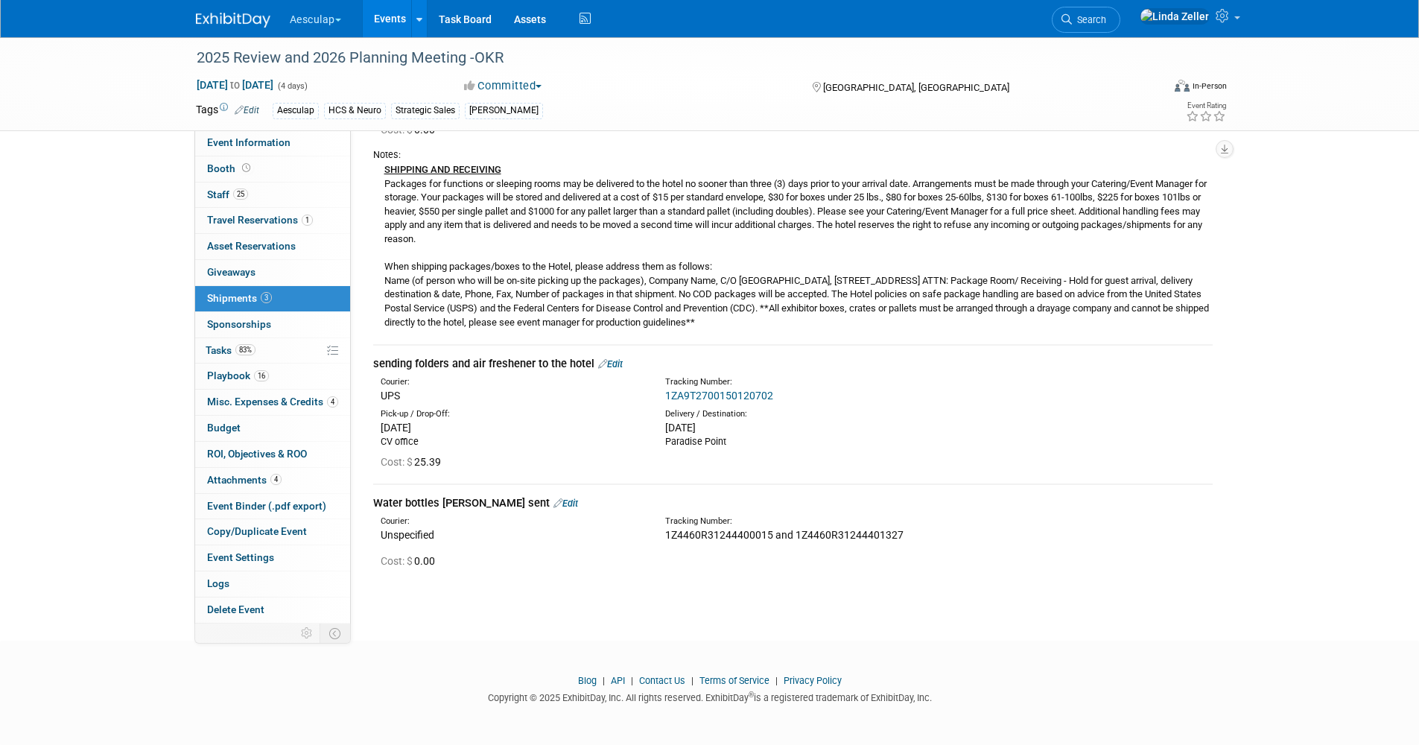
click at [902, 531] on td "Water bottles Justin sent Edit Courier: Unspecified Tracking Number: Cost: $ 0.…" at bounding box center [793, 533] width 840 height 98
copy td "Water bottles Justin sent Edit Courier: Unspecified Tracking Number: 1Z4460R312…"
click at [370, 364] on div "Shipping info Edit Courier: Unspecified Tracking Number: 0.00" at bounding box center [793, 311] width 862 height 545
drag, startPoint x: 373, startPoint y: 361, endPoint x: 750, endPoint y: 446, distance: 386.3
click at [750, 446] on td "sending folders and air freshener to the hotel Edit Courier: UPS Tracking Numbe…" at bounding box center [793, 414] width 840 height 139
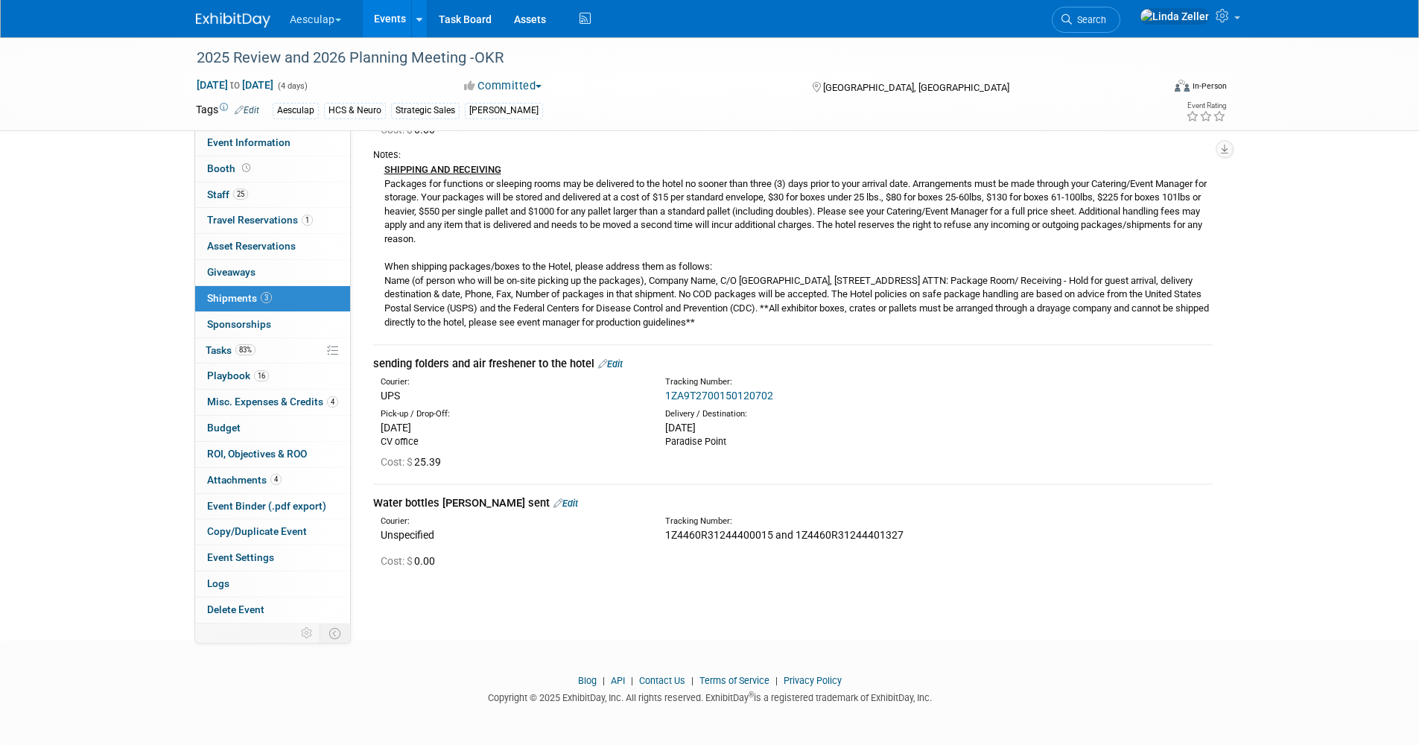
copy td "sending folders and air freshener to the hotel Edit Courier: UPS Tracking Numbe…"
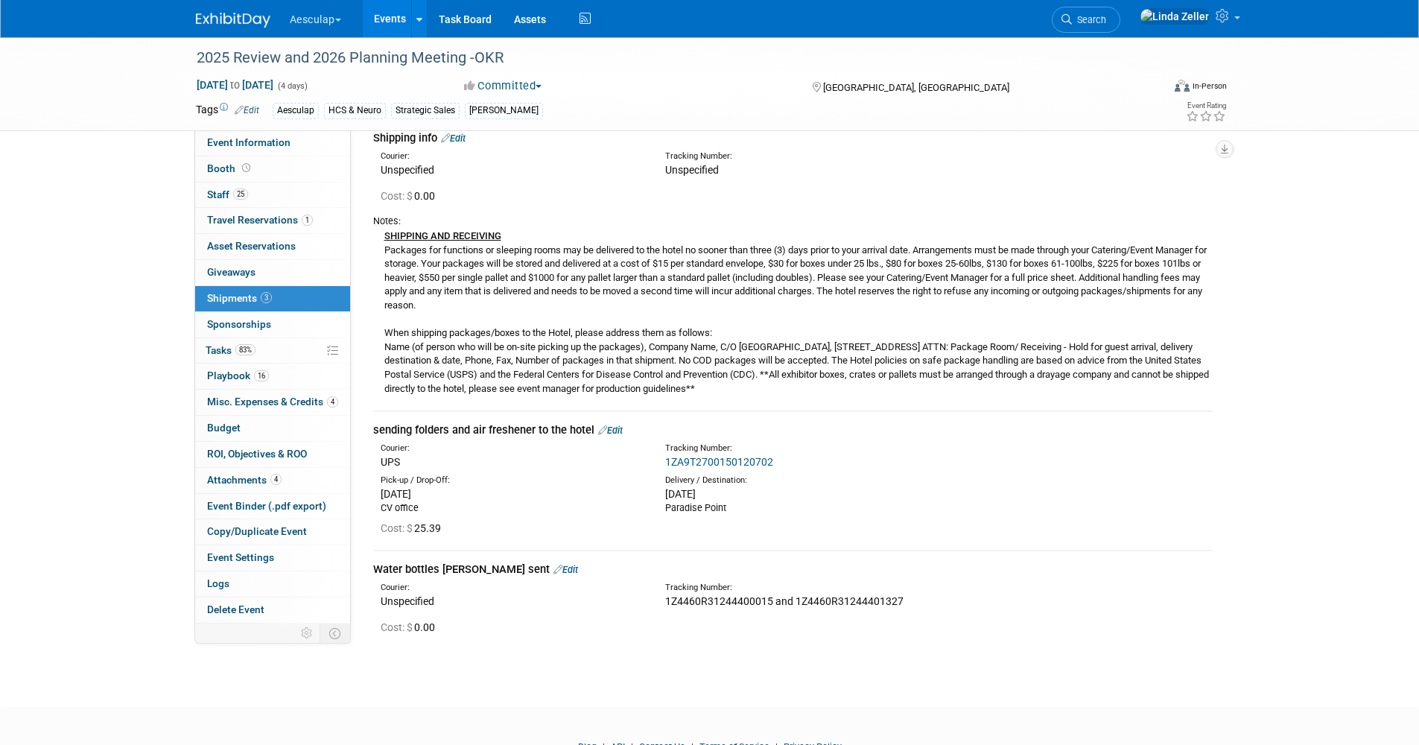
scroll to position [0, 0]
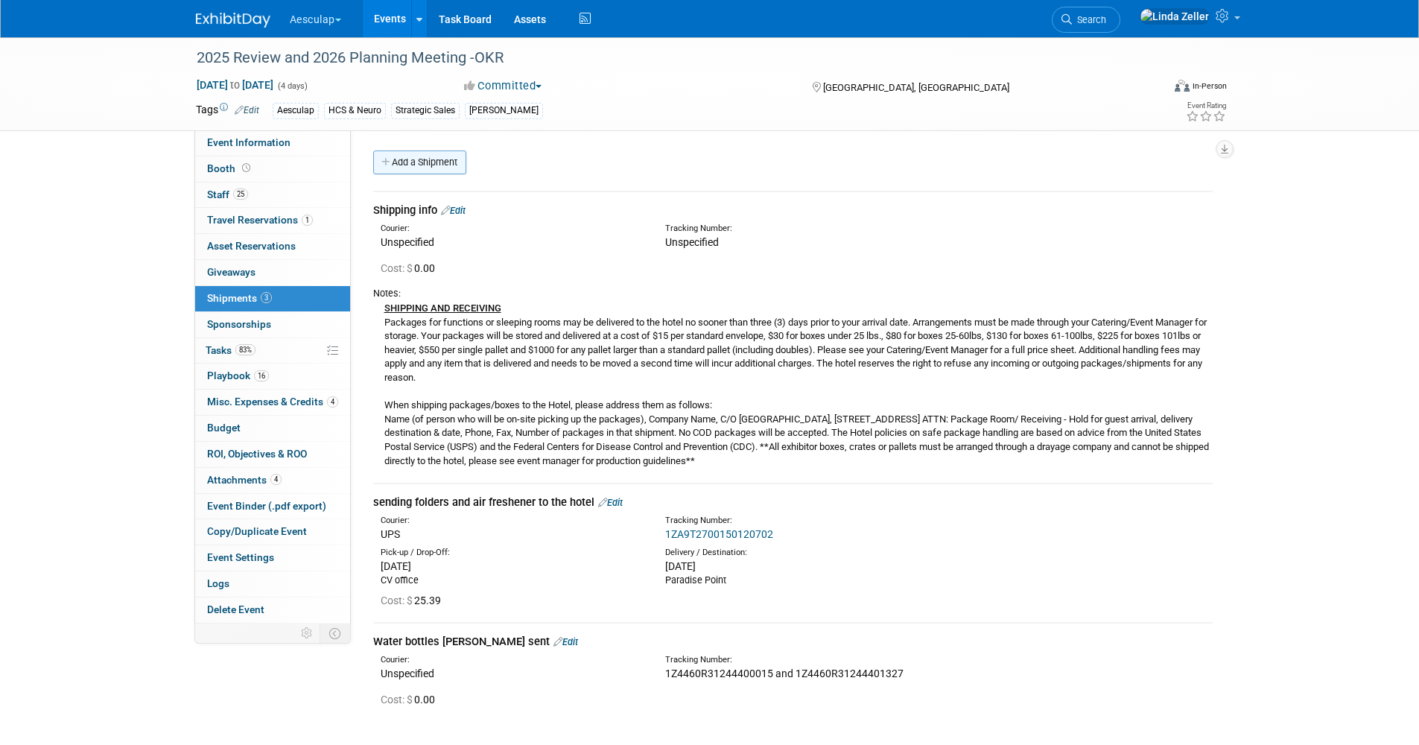
click at [396, 165] on link "Add a Shipment" at bounding box center [419, 163] width 93 height 24
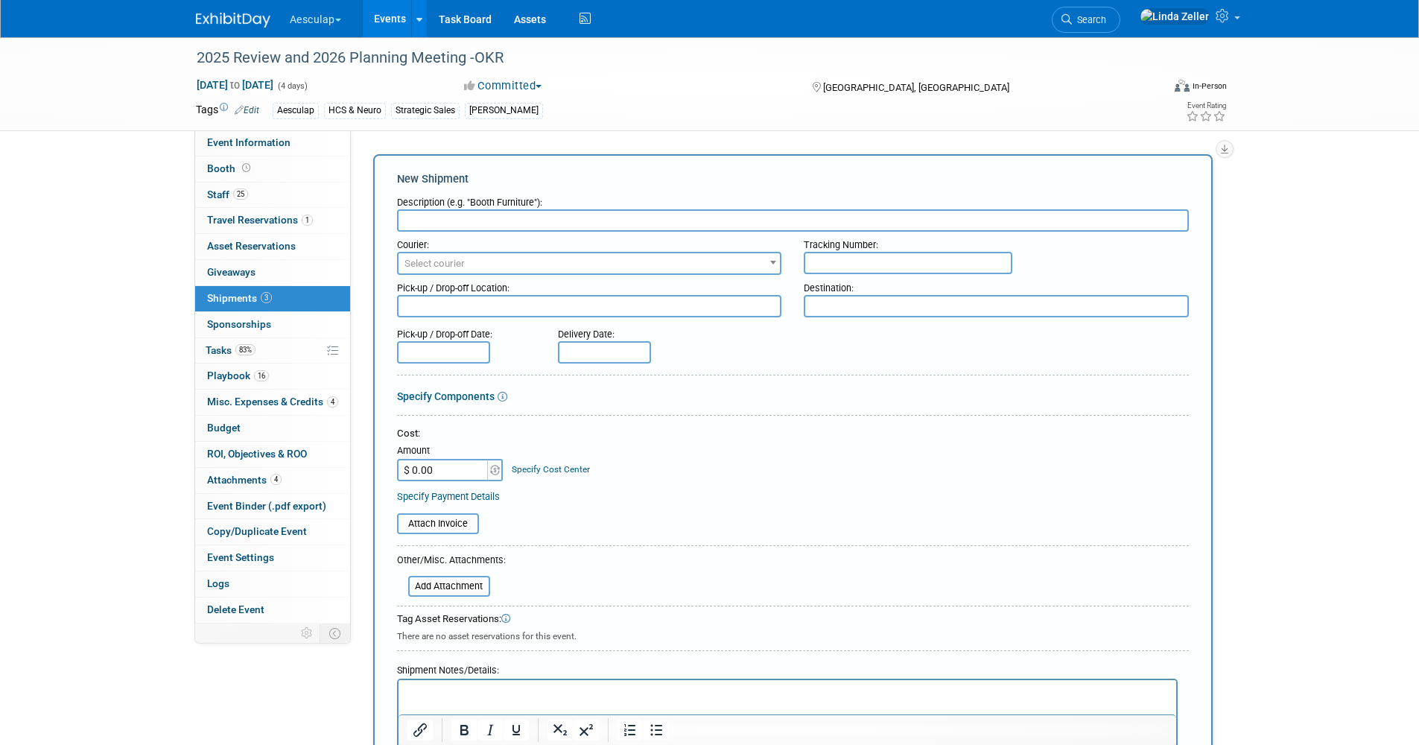
click at [419, 219] on input "text" at bounding box center [793, 220] width 792 height 22
type input "Hats"
click at [437, 256] on span "Select courier" at bounding box center [590, 263] width 382 height 21
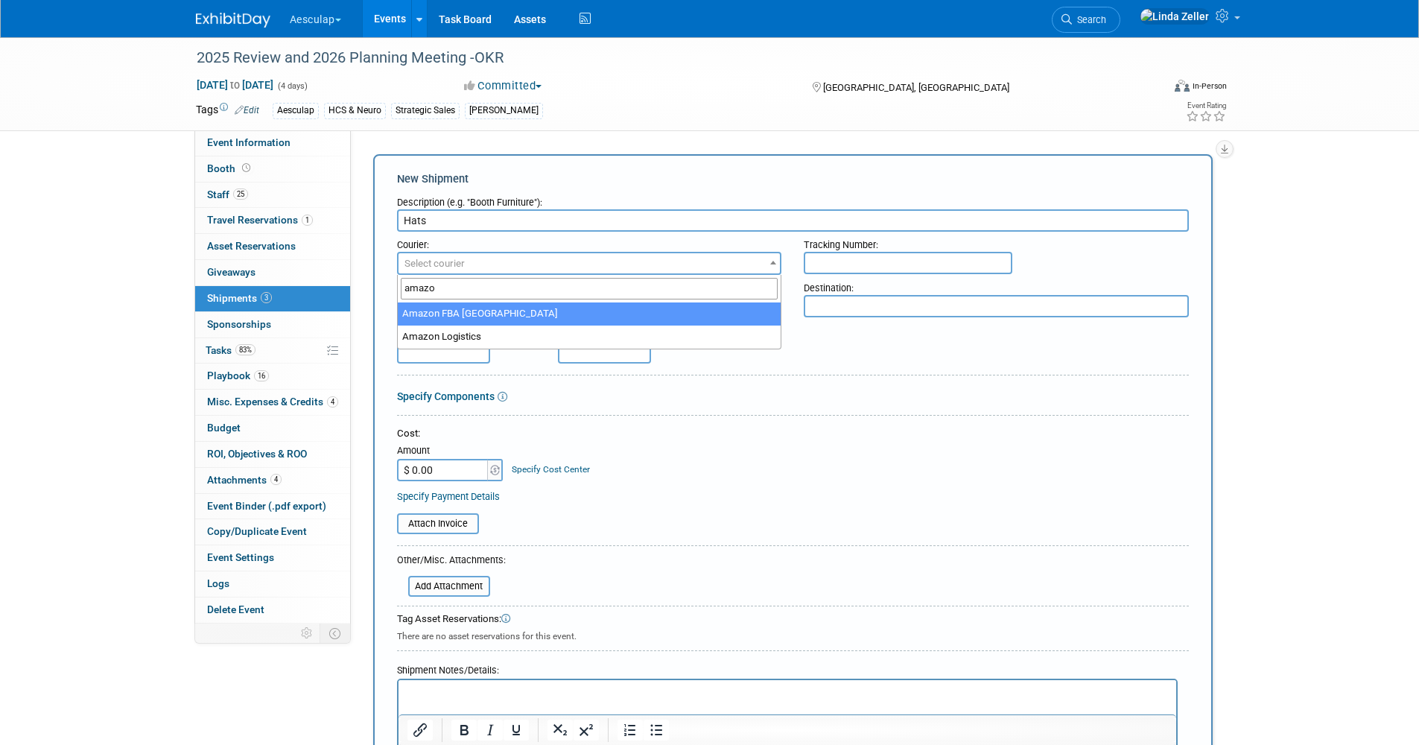
type input "amazon"
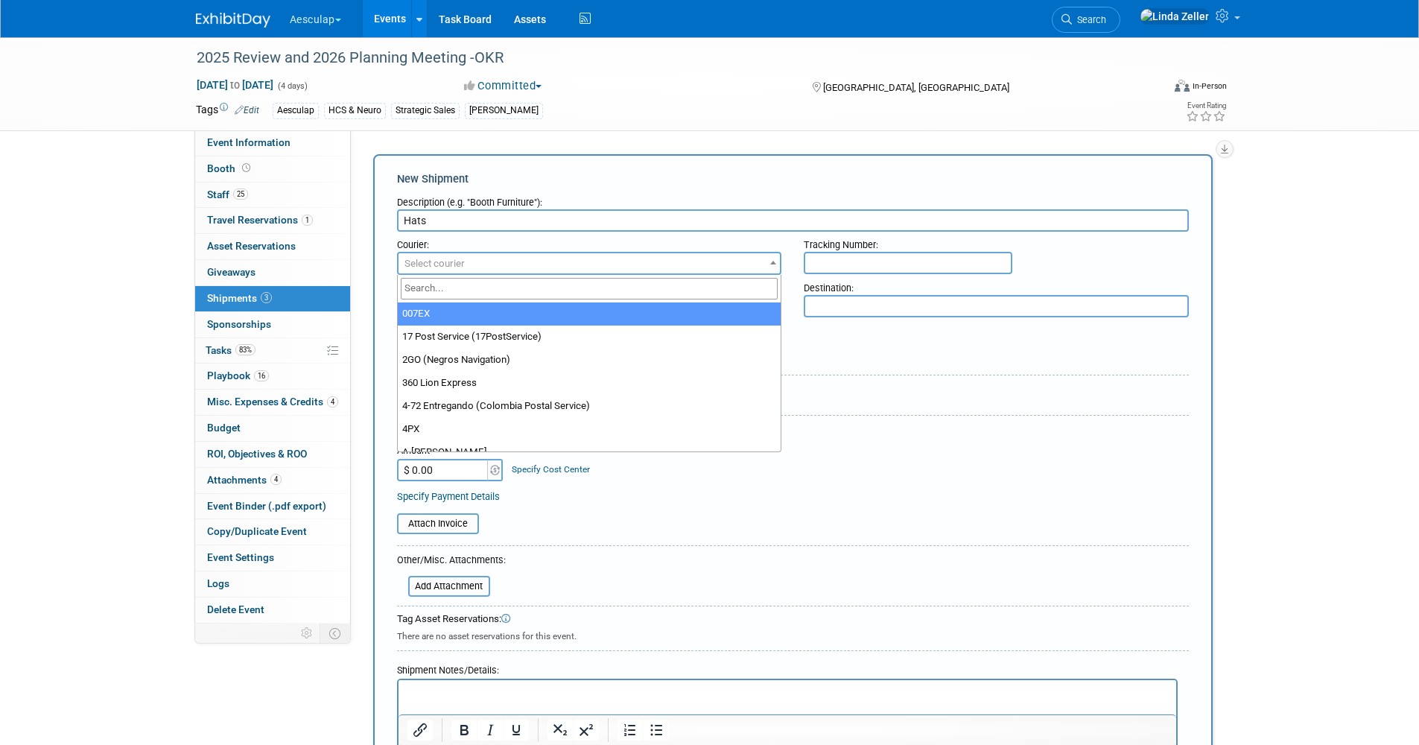
click at [427, 262] on span "Select courier" at bounding box center [435, 263] width 60 height 11
click at [425, 285] on input "search" at bounding box center [590, 289] width 378 height 22
type input "ama"
select select "27"
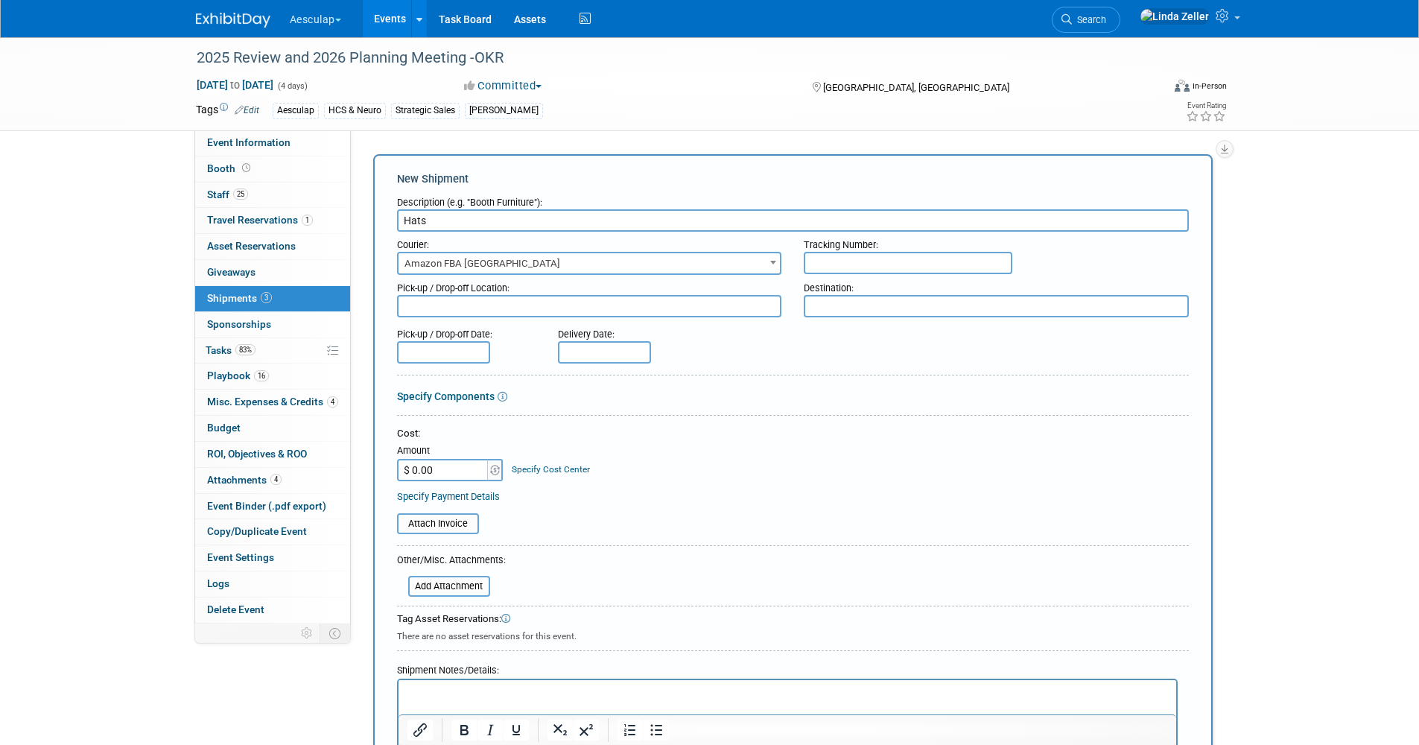
click at [821, 263] on input "text" at bounding box center [908, 263] width 209 height 22
click at [848, 266] on input "text" at bounding box center [908, 263] width 209 height 22
paste input "https://www.amazon.com/gp/your-account/ship-track?itemId=jjrioolrpmrroup&orderI…"
type input "https://www.amazon.com/gp/your-account/ship-track?itemId=jjrioolrpmrroup&orderI…"
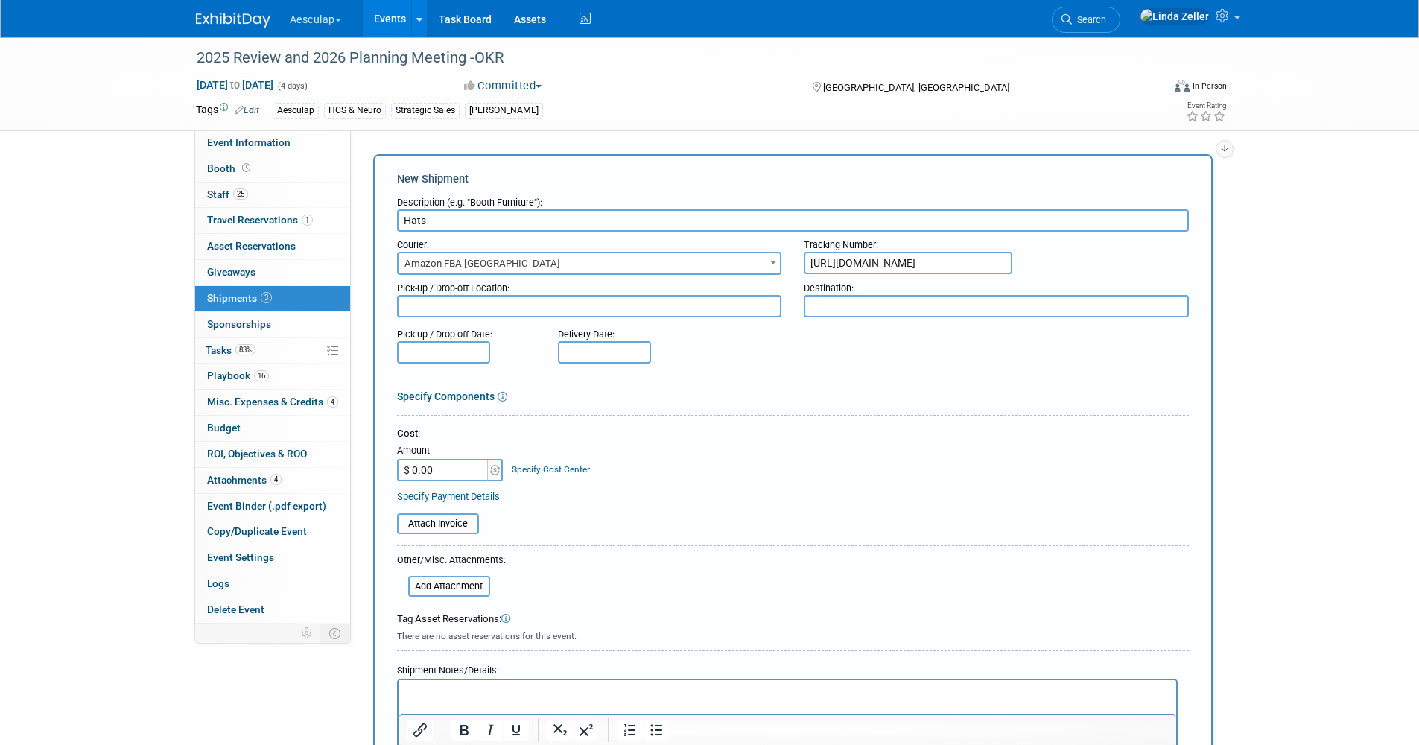
scroll to position [0, 0]
click at [841, 302] on textarea at bounding box center [996, 306] width 385 height 22
type textarea "Paradise Point"
click at [569, 350] on input "text" at bounding box center [604, 352] width 93 height 22
click at [608, 457] on span "8" at bounding box center [606, 457] width 29 height 29
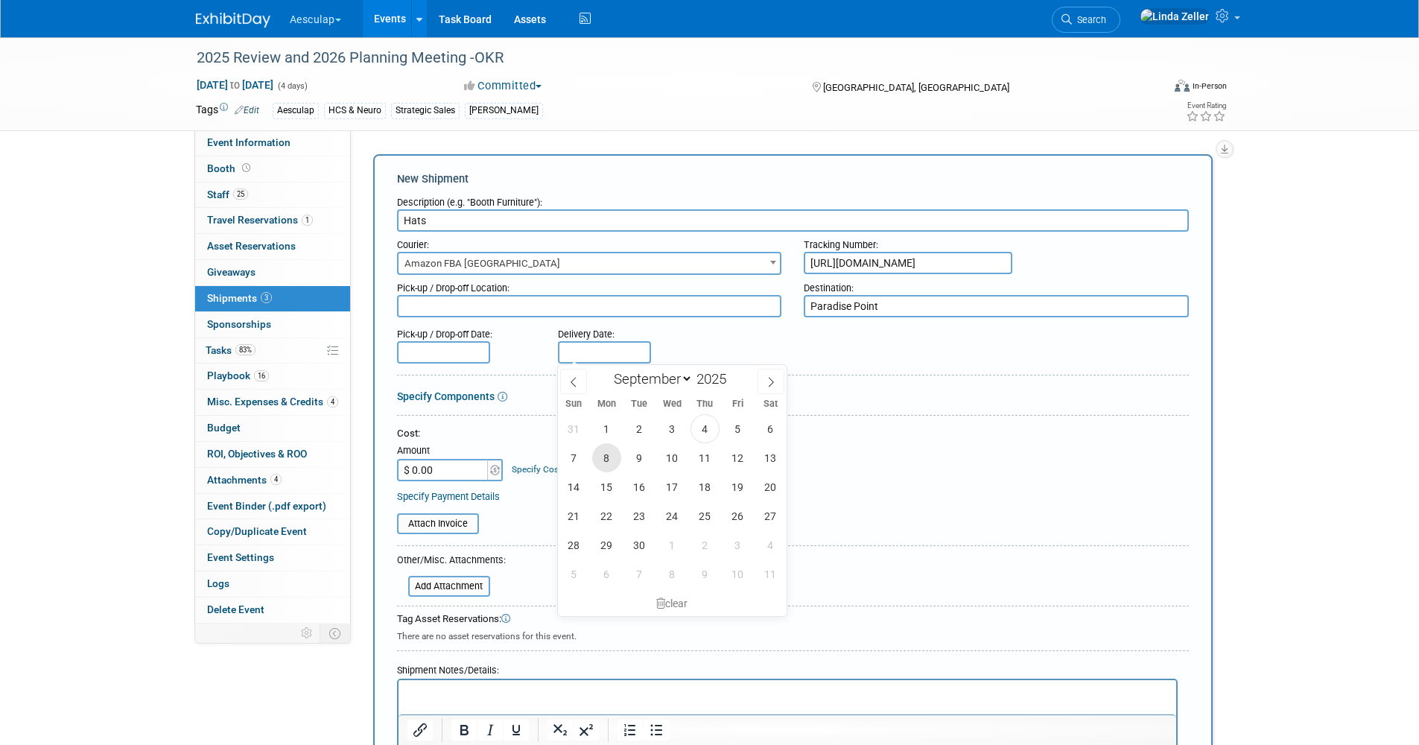
type input "[DATE]"
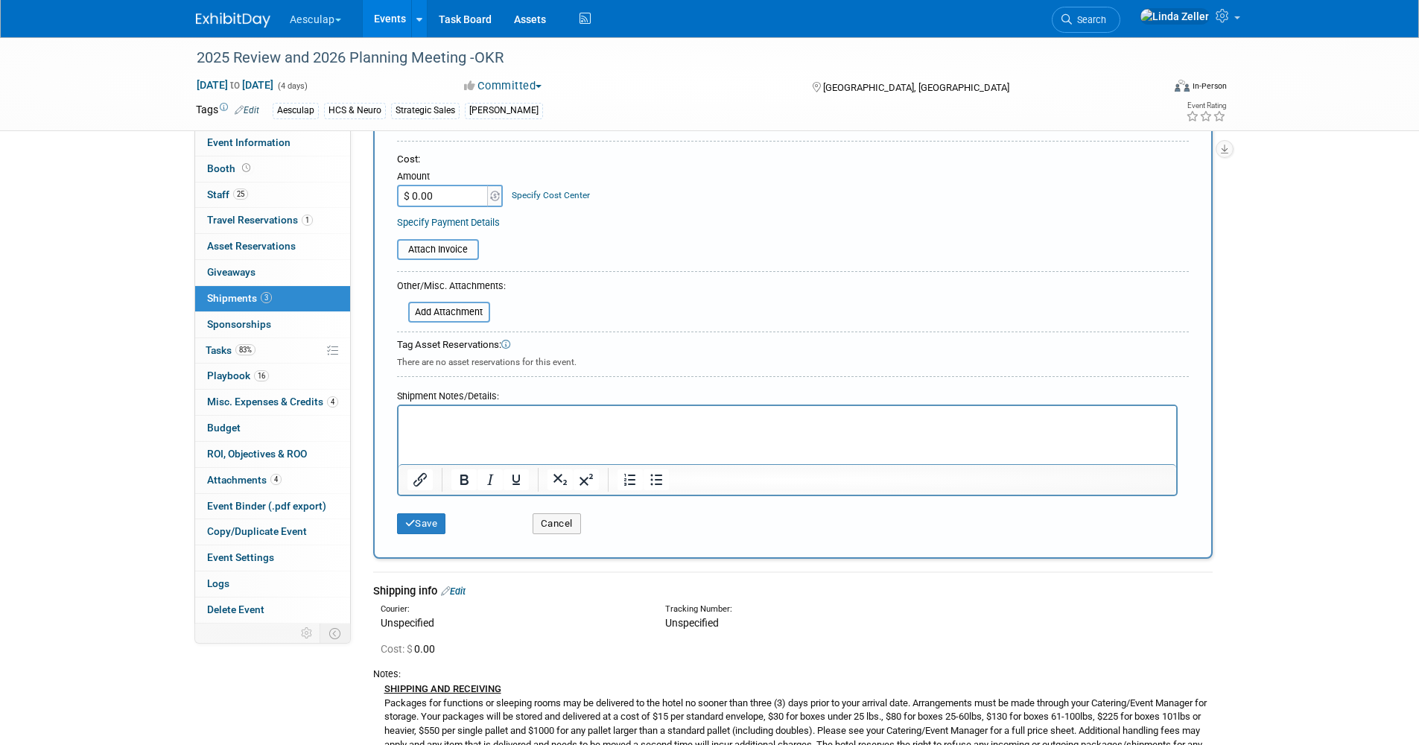
scroll to position [298, 0]
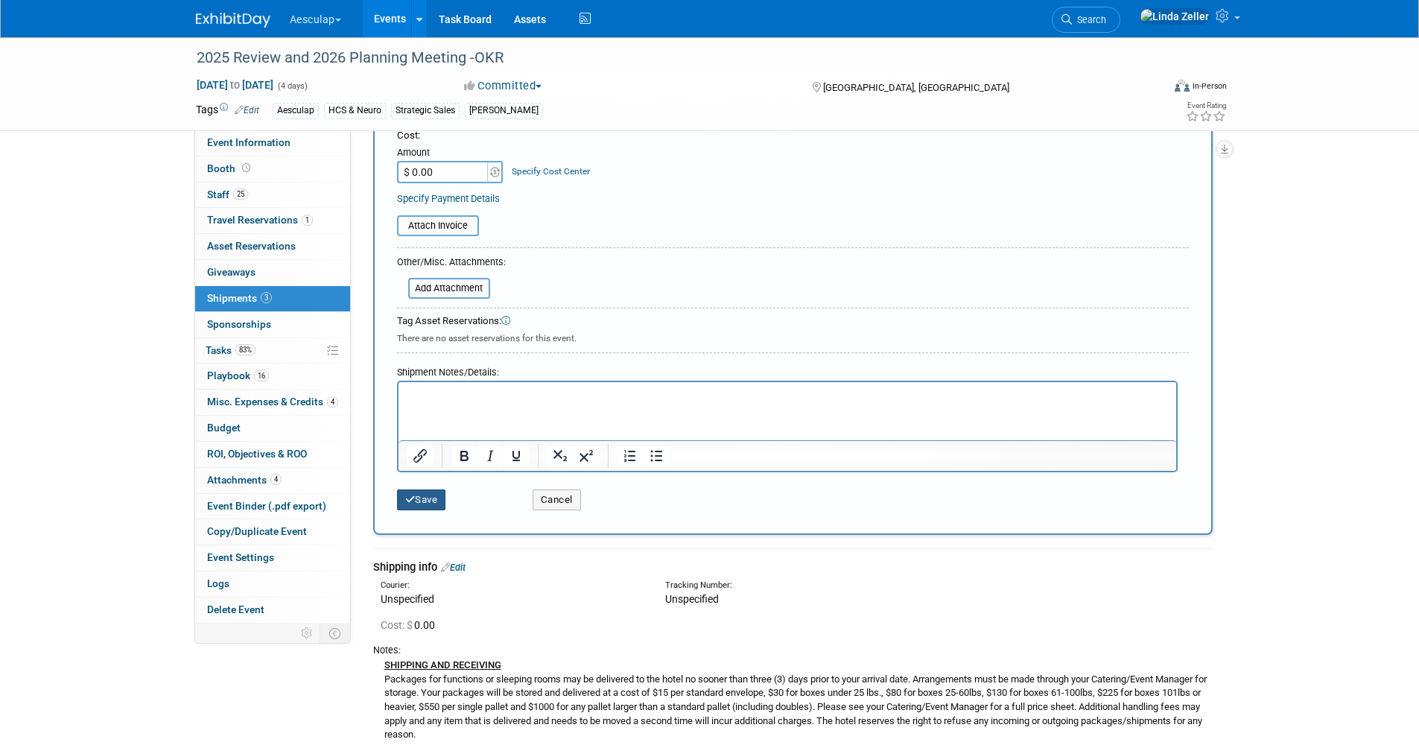
click at [439, 492] on button "Save" at bounding box center [421, 500] width 49 height 21
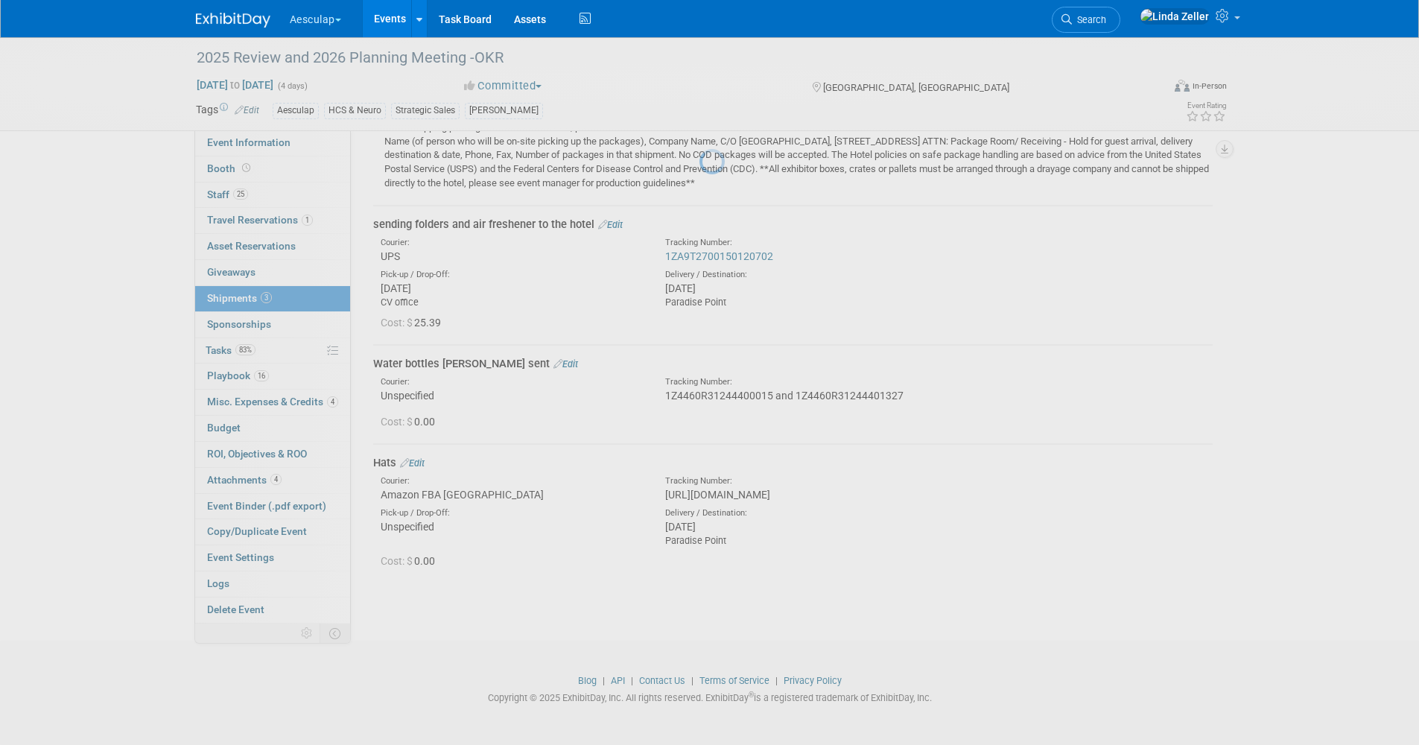
scroll to position [308, 0]
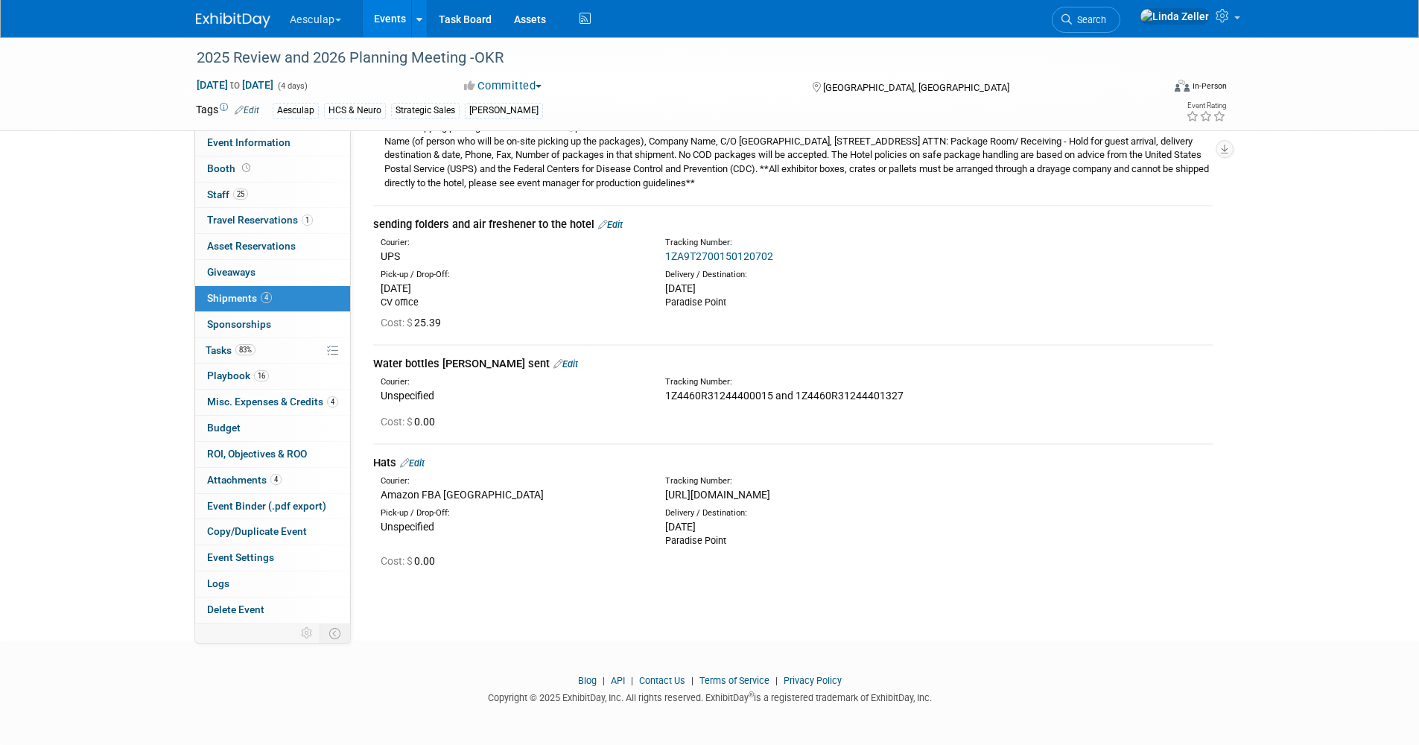
drag, startPoint x: 374, startPoint y: 431, endPoint x: 857, endPoint y: 498, distance: 487.6
click at [857, 498] on td "Hats Edit Courier: Amazon FBA USA Tracking Number:" at bounding box center [793, 513] width 840 height 139
copy td "Hats Edit Courier: Amazon FBA USA Tracking Number: https://www.amazon.com/gp/yo…"
drag, startPoint x: 373, startPoint y: 486, endPoint x: 371, endPoint y: 460, distance: 25.4
click at [373, 486] on div "Courier: Amazon FBA USA Tracking Number: https://www.amazon.com/gp/your-account…" at bounding box center [793, 487] width 862 height 32
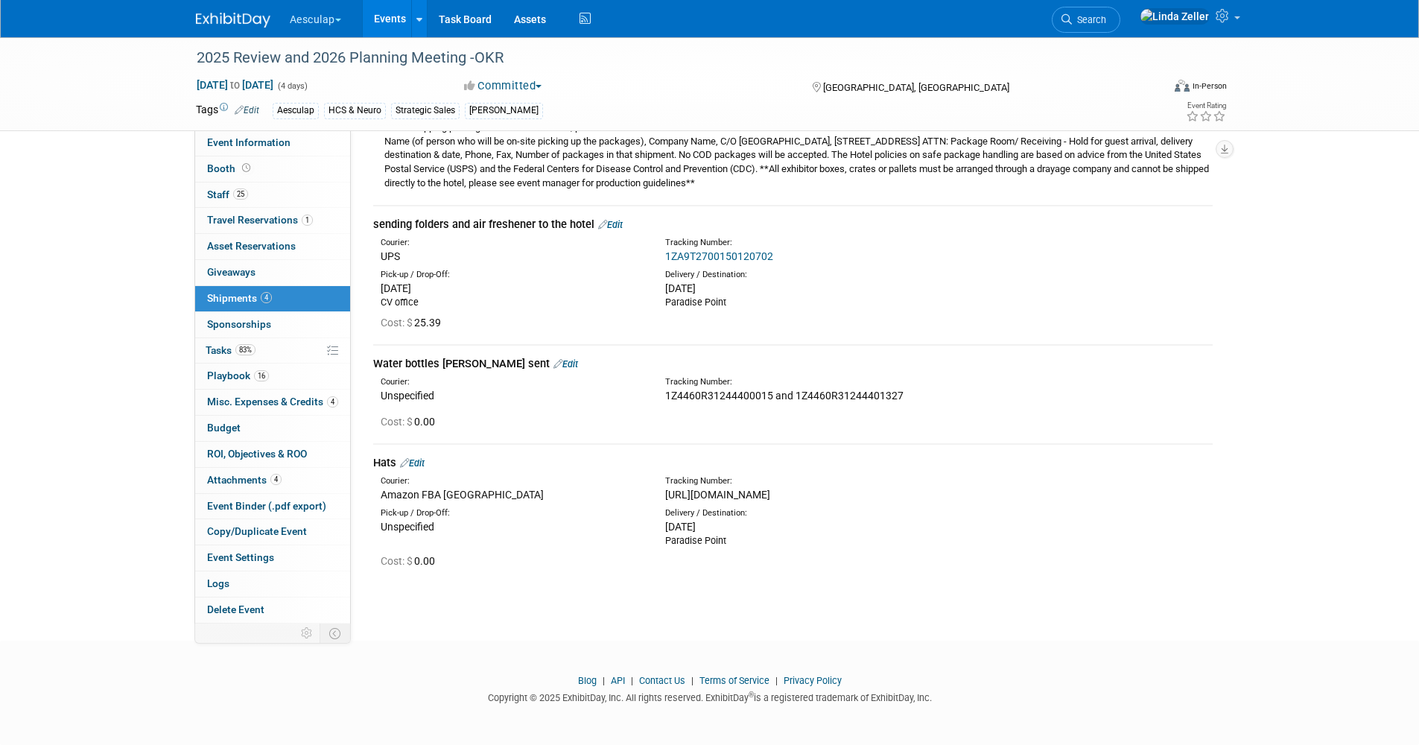
drag, startPoint x: 375, startPoint y: 430, endPoint x: 747, endPoint y: 545, distance: 389.4
click at [747, 545] on td "Hats Edit Courier: Amazon FBA USA Tracking Number:" at bounding box center [793, 513] width 840 height 139
copy td "Hats Edit Courier: Amazon FBA USA Tracking Number: https://www.amazon.com/gp/yo…"
click at [224, 347] on span "Tasks 83%" at bounding box center [231, 350] width 50 height 12
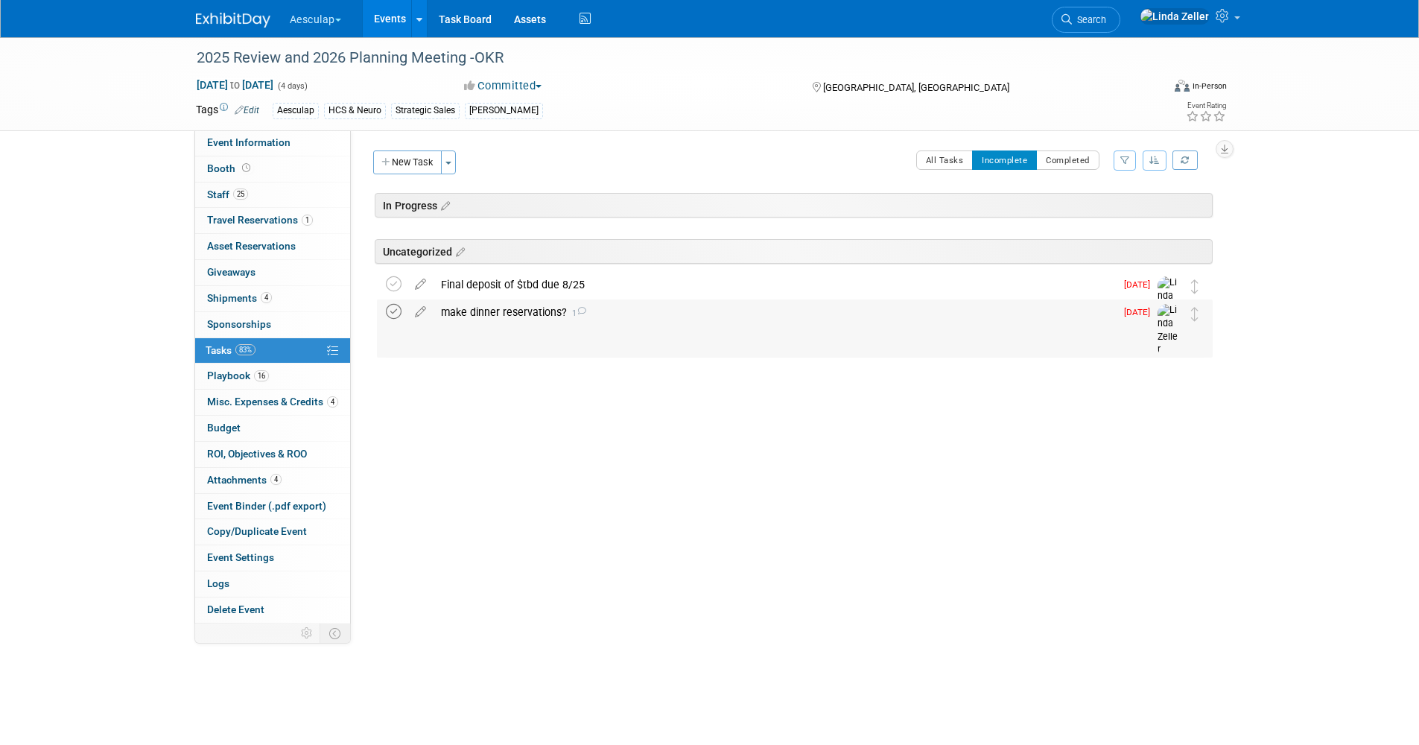
click at [393, 313] on icon at bounding box center [394, 312] width 16 height 16
click at [1121, 11] on link "Search" at bounding box center [1086, 20] width 69 height 26
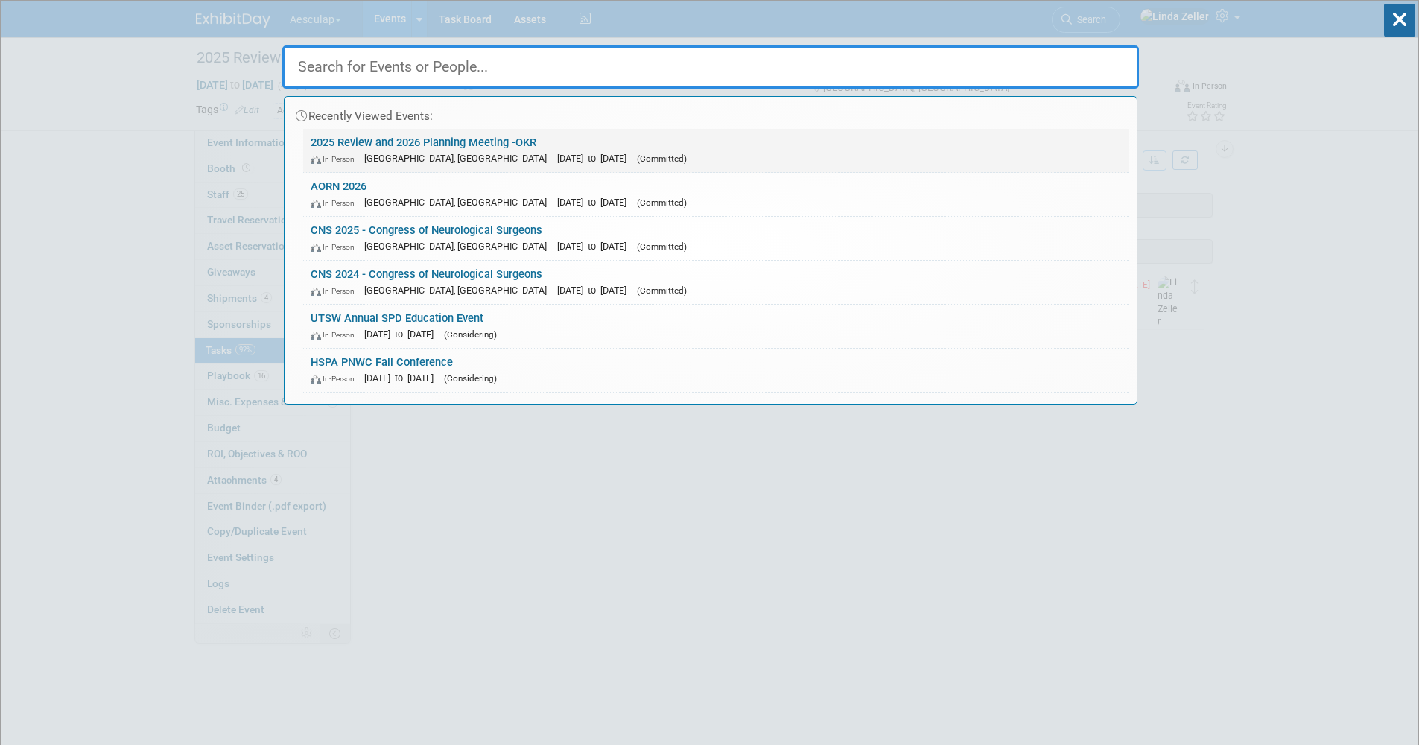
click at [354, 148] on link "2025 Review and 2026 Planning Meeting -OKR In-Person San Diego, CA Sep 8, 2025 …" at bounding box center [716, 150] width 826 height 43
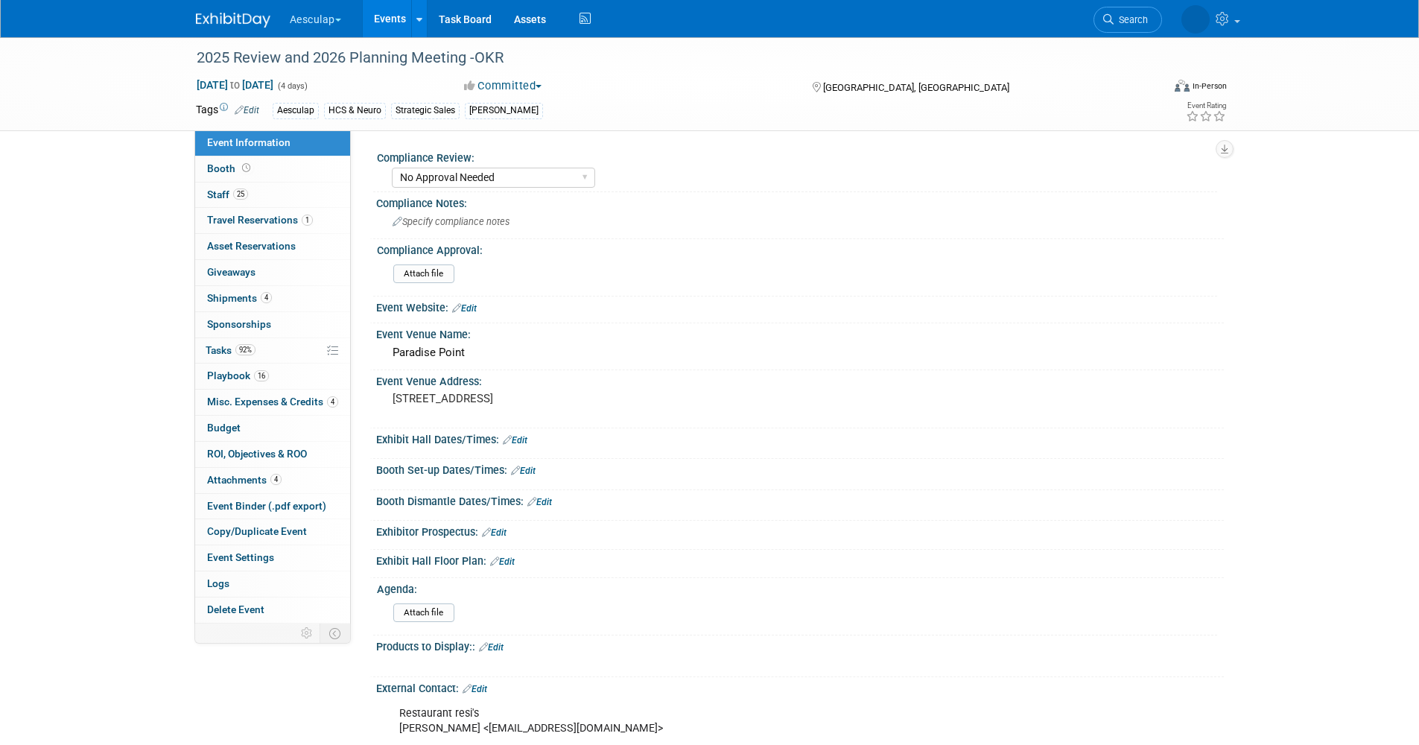
select select "No Approval Needed"
click at [214, 372] on span "Playbook 16" at bounding box center [238, 376] width 62 height 12
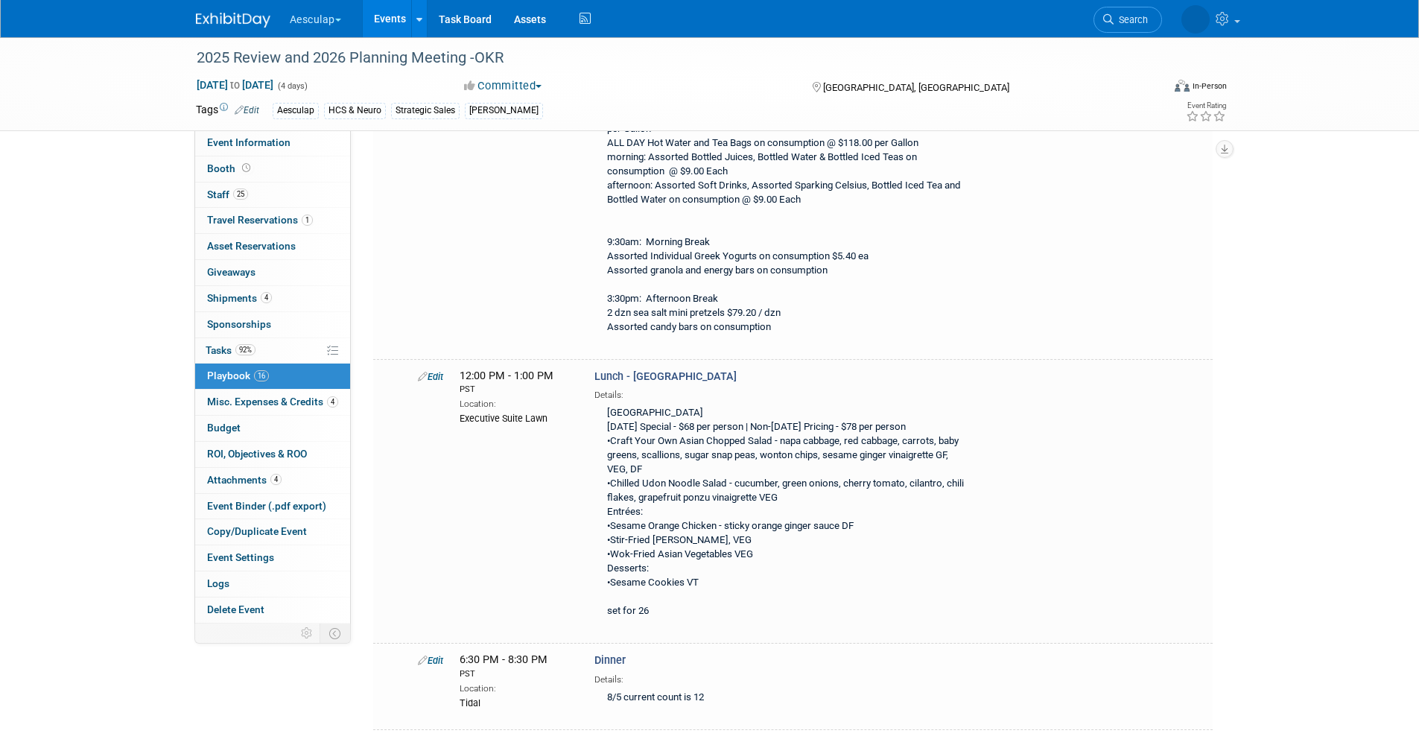
scroll to position [5457, 0]
